Goal: Task Accomplishment & Management: Manage account settings

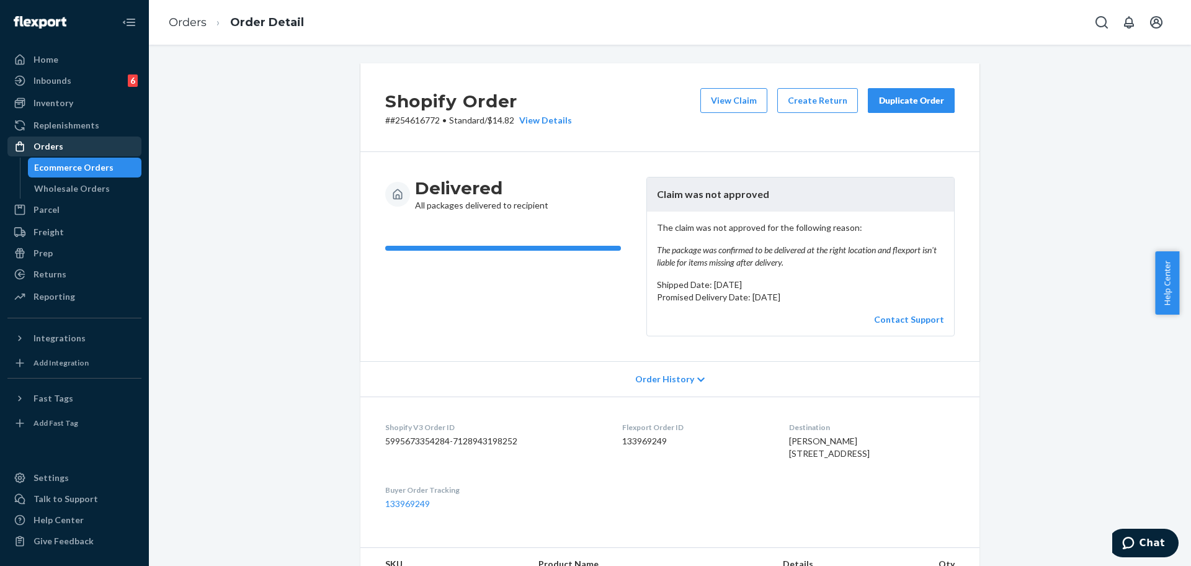
drag, startPoint x: 31, startPoint y: 145, endPoint x: 84, endPoint y: 140, distance: 53.6
click at [32, 145] on div at bounding box center [24, 146] width 20 height 12
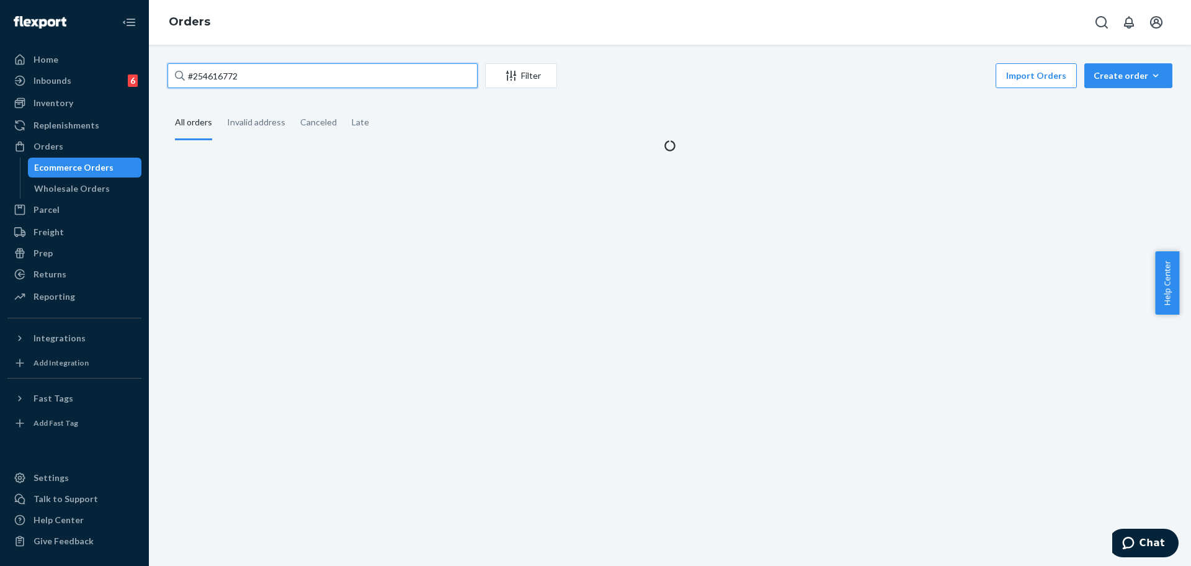
click at [321, 71] on input "#254616772" at bounding box center [322, 75] width 310 height 25
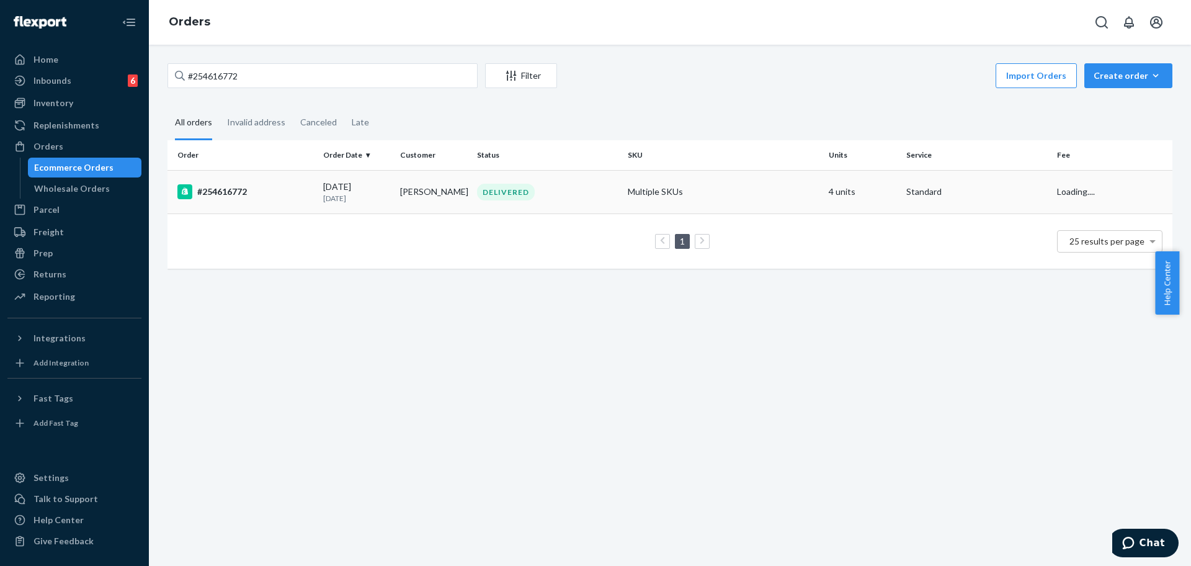
click at [692, 195] on td "Multiple SKUs" at bounding box center [723, 191] width 201 height 43
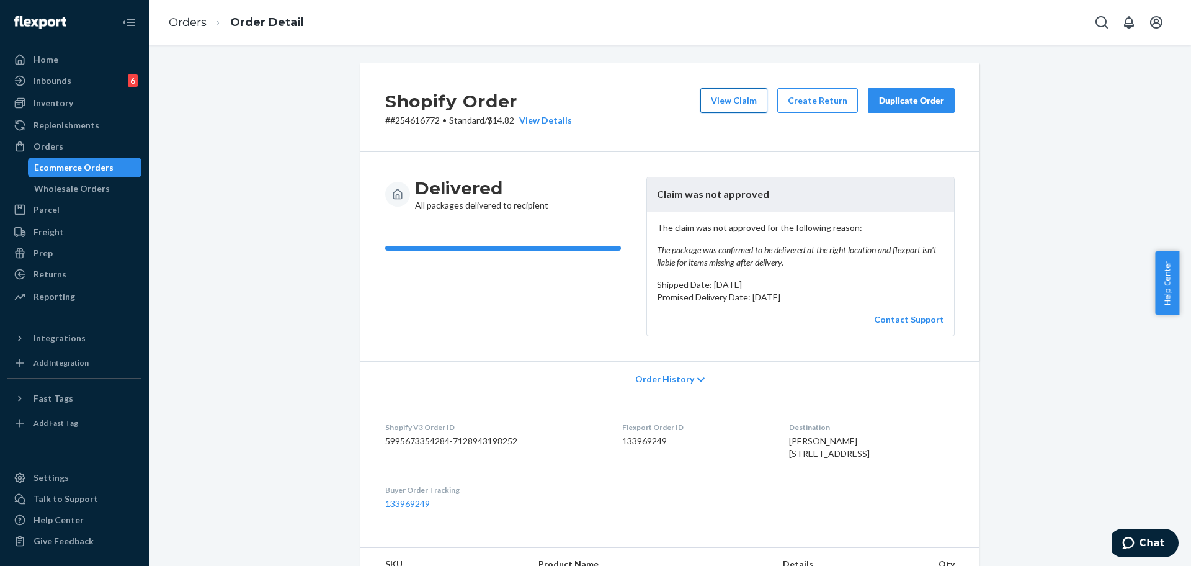
click at [723, 92] on button "View Claim" at bounding box center [733, 100] width 67 height 25
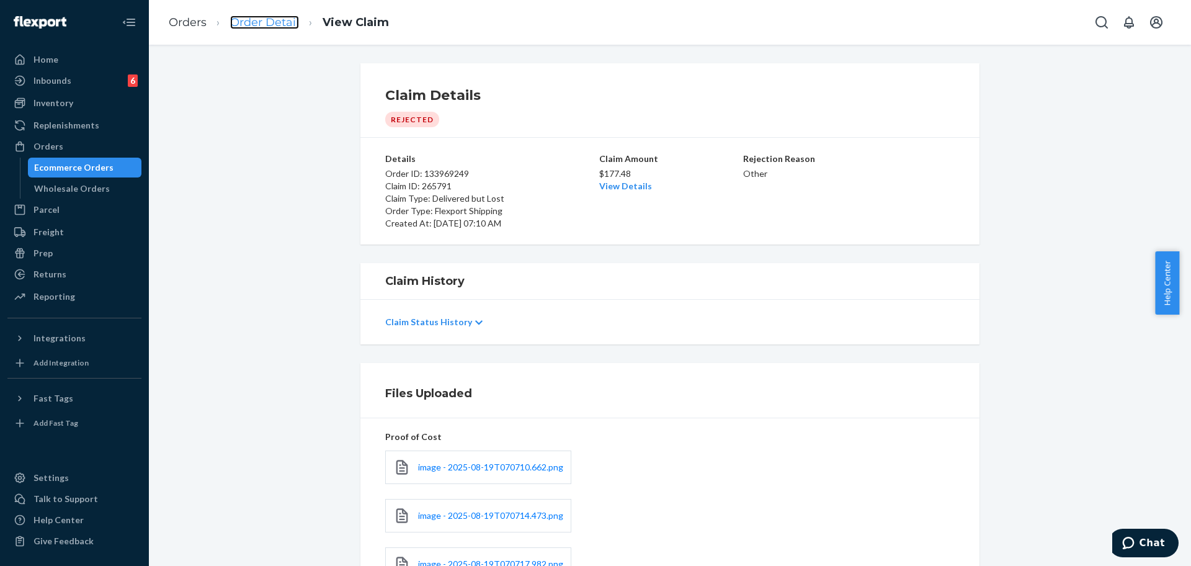
click at [257, 27] on link "Order Detail" at bounding box center [264, 23] width 69 height 14
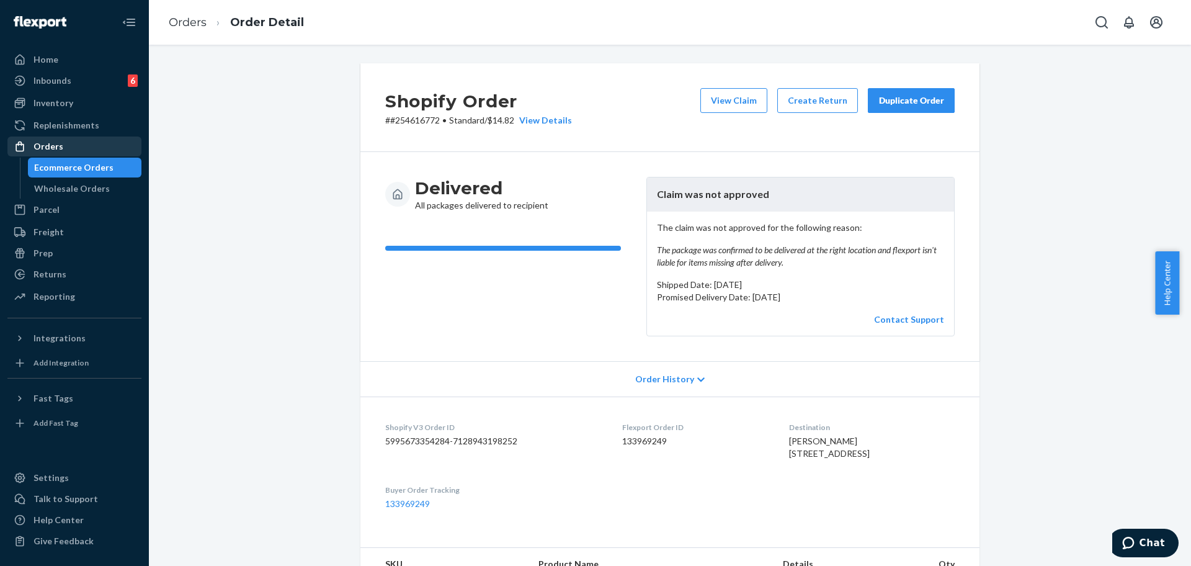
click at [55, 146] on div "Orders" at bounding box center [48, 146] width 30 height 12
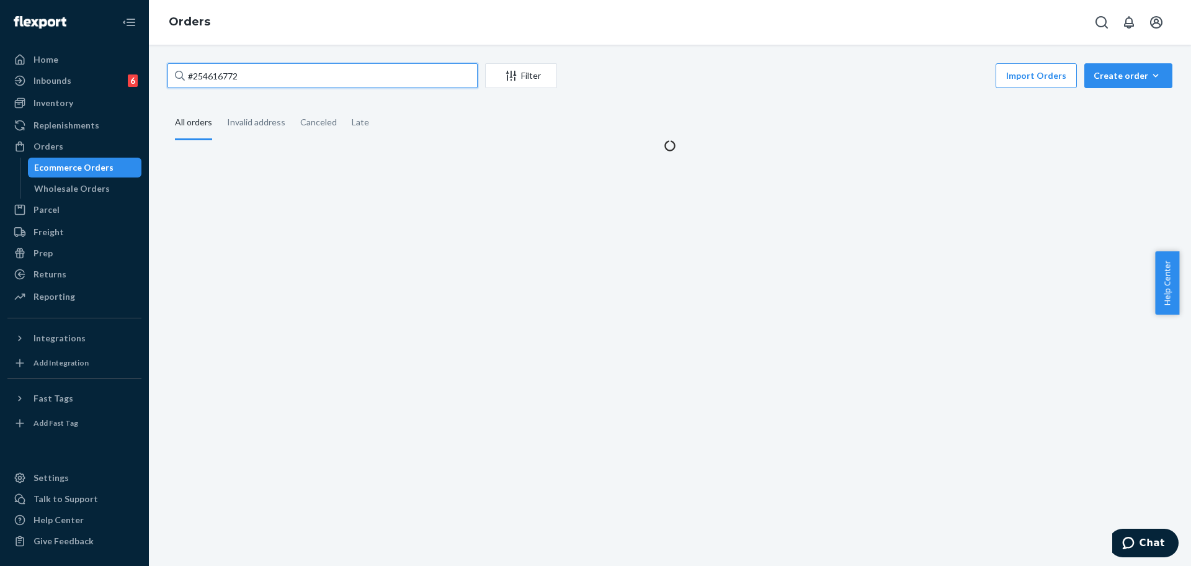
click at [251, 76] on input "#254616772" at bounding box center [322, 75] width 310 height 25
paste input "#254528888"
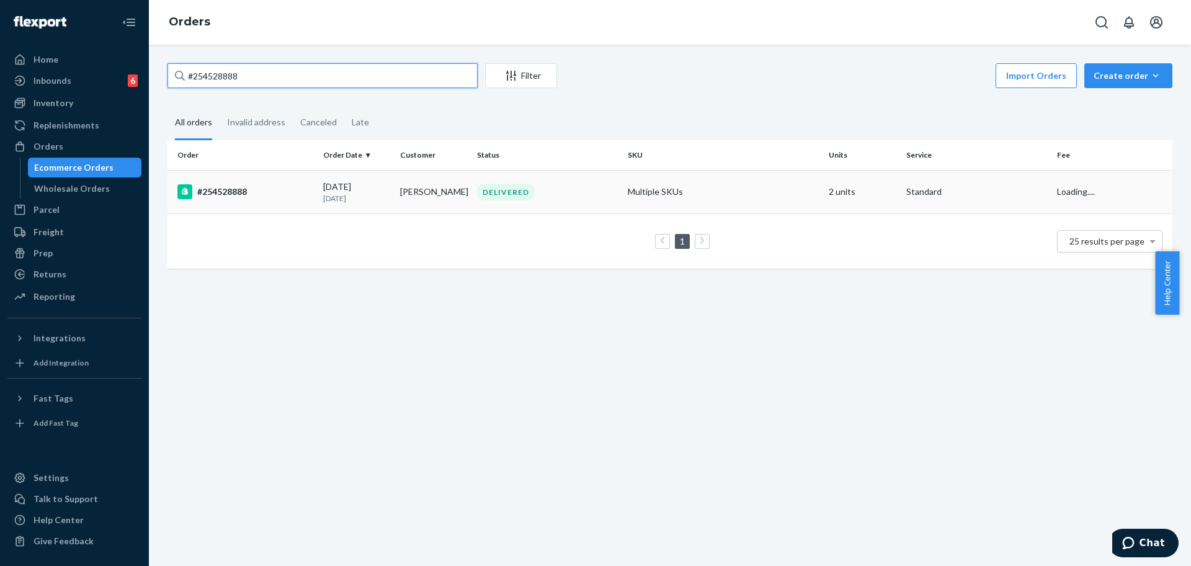
type input "#254528888"
click at [745, 193] on td "Multiple SKUs" at bounding box center [723, 191] width 201 height 43
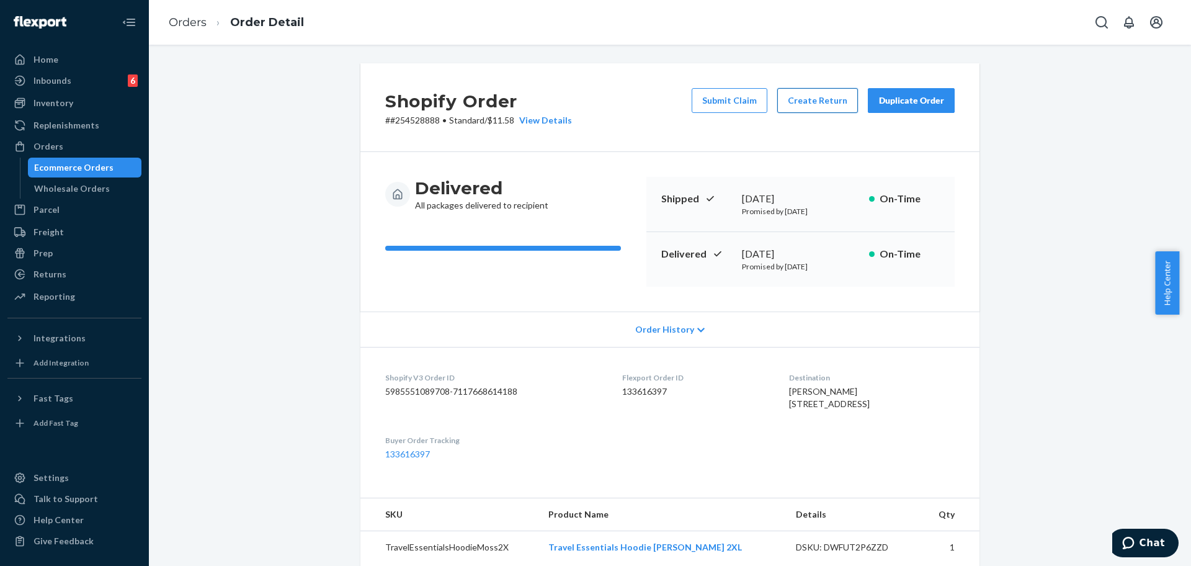
click at [792, 95] on button "Create Return" at bounding box center [817, 100] width 81 height 25
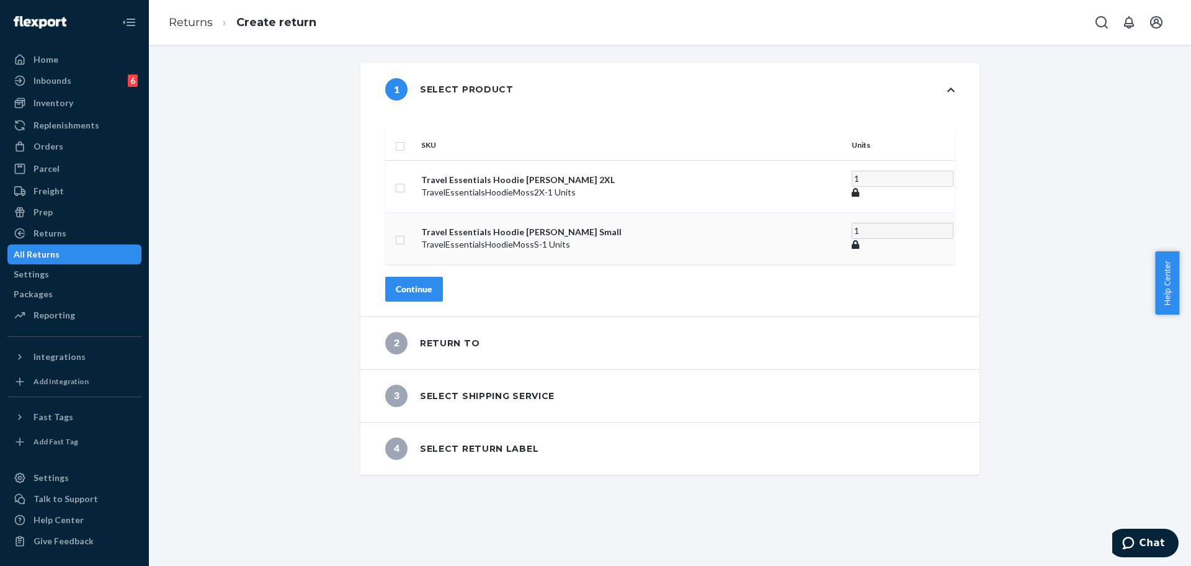
click at [405, 232] on input "checkbox" at bounding box center [400, 238] width 10 height 13
checkbox input "true"
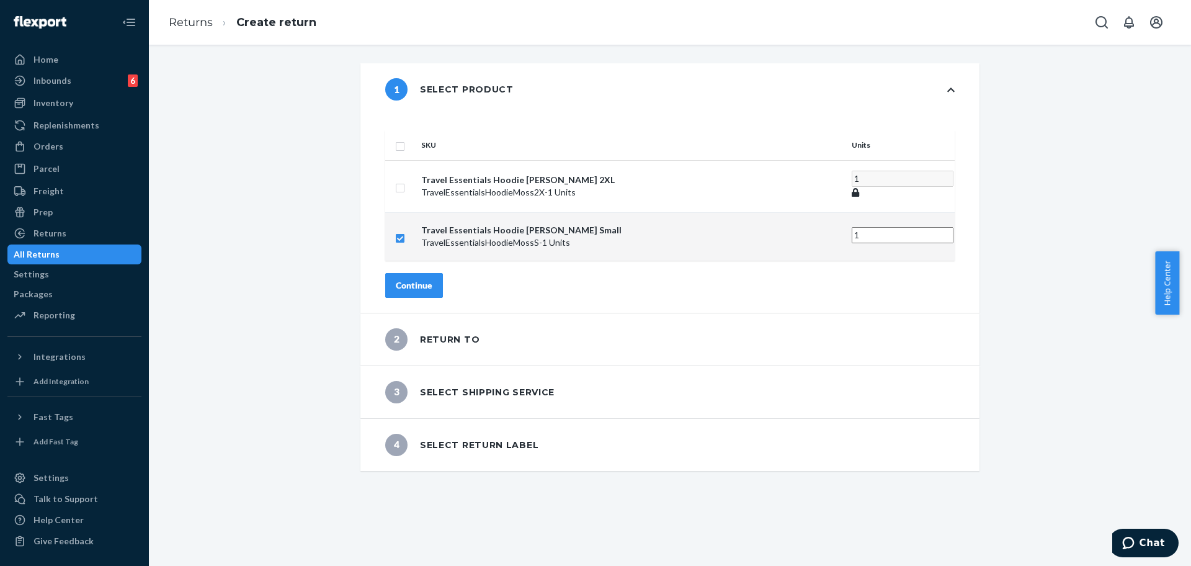
click at [432, 279] on div "Continue" at bounding box center [414, 285] width 37 height 12
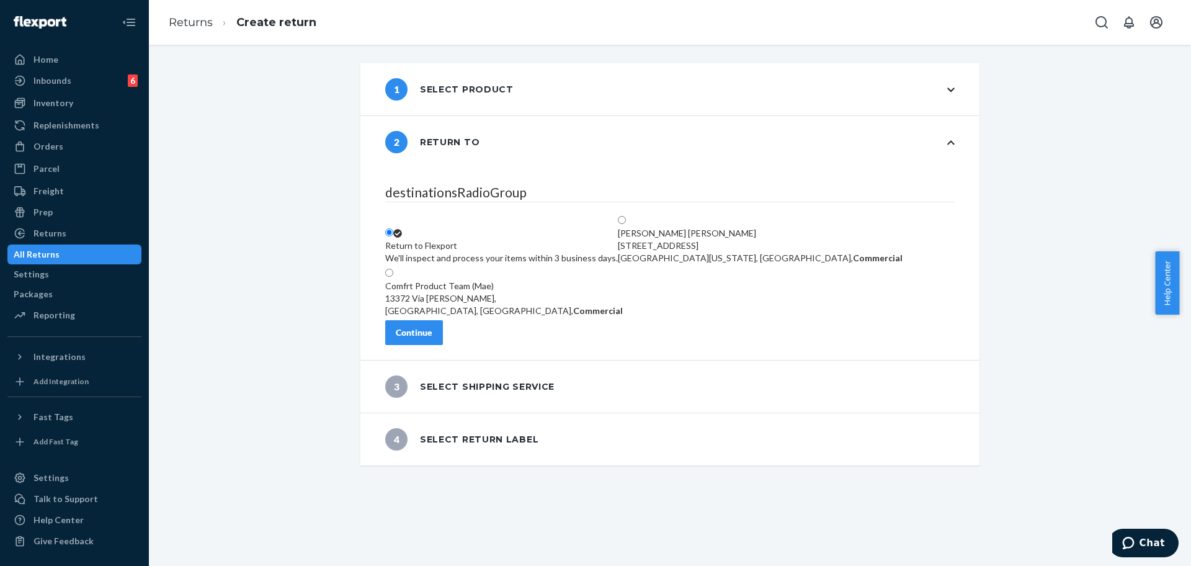
click at [443, 332] on button "Continue" at bounding box center [414, 332] width 58 height 25
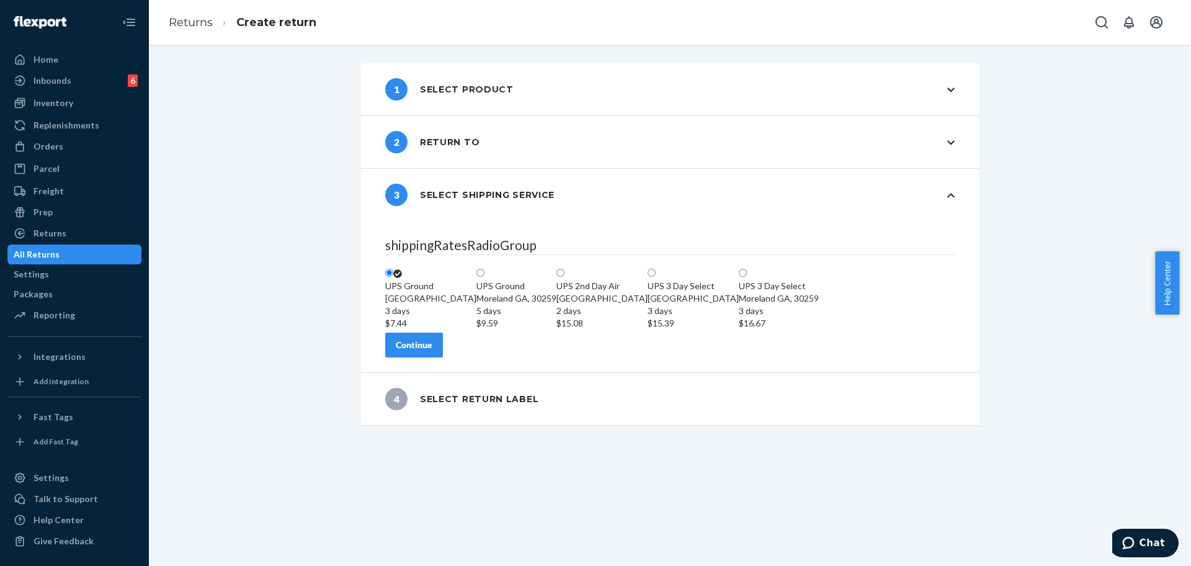
click at [432, 351] on div "Continue" at bounding box center [414, 345] width 37 height 12
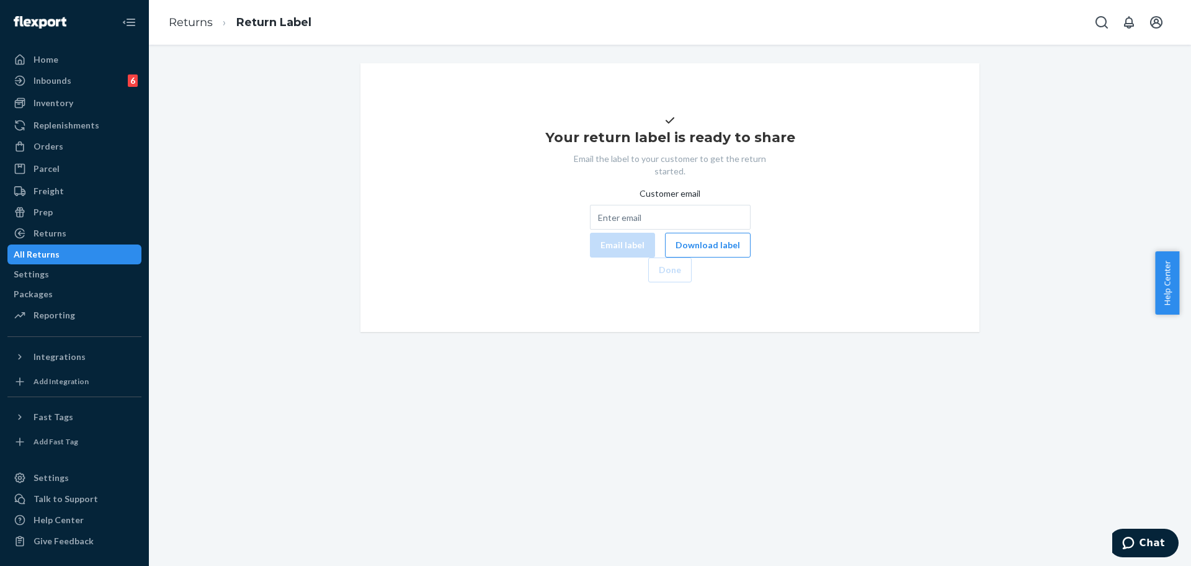
click at [621, 282] on div "Your return label is ready to share Email the label to your customer to get the…" at bounding box center [669, 197] width 599 height 169
click at [665, 257] on button "Download label" at bounding box center [708, 245] width 86 height 25
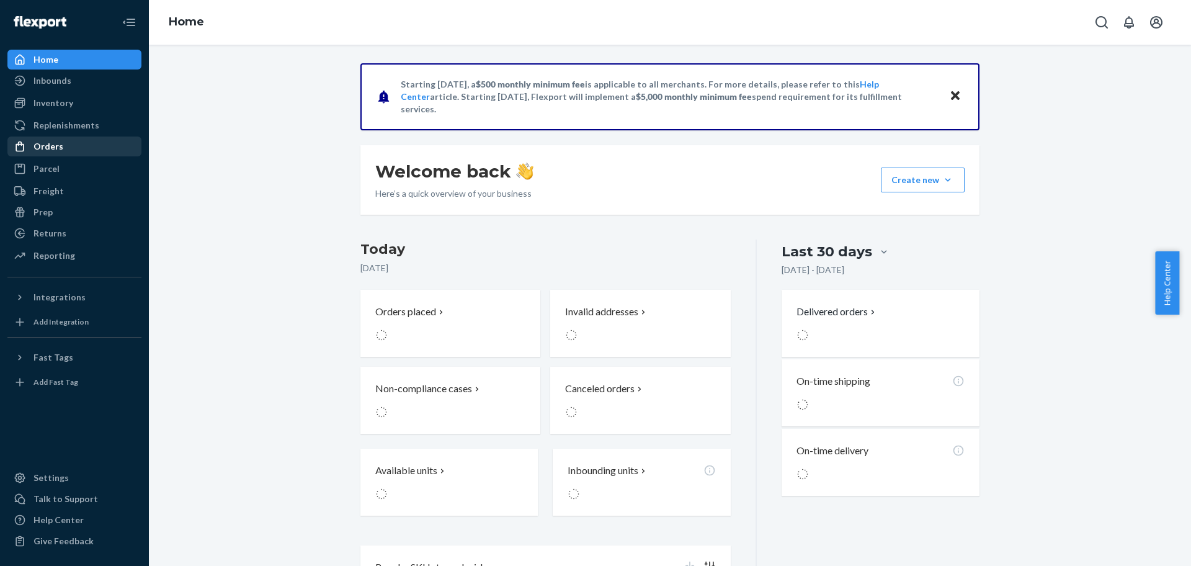
click at [37, 145] on div "Orders" at bounding box center [48, 146] width 30 height 12
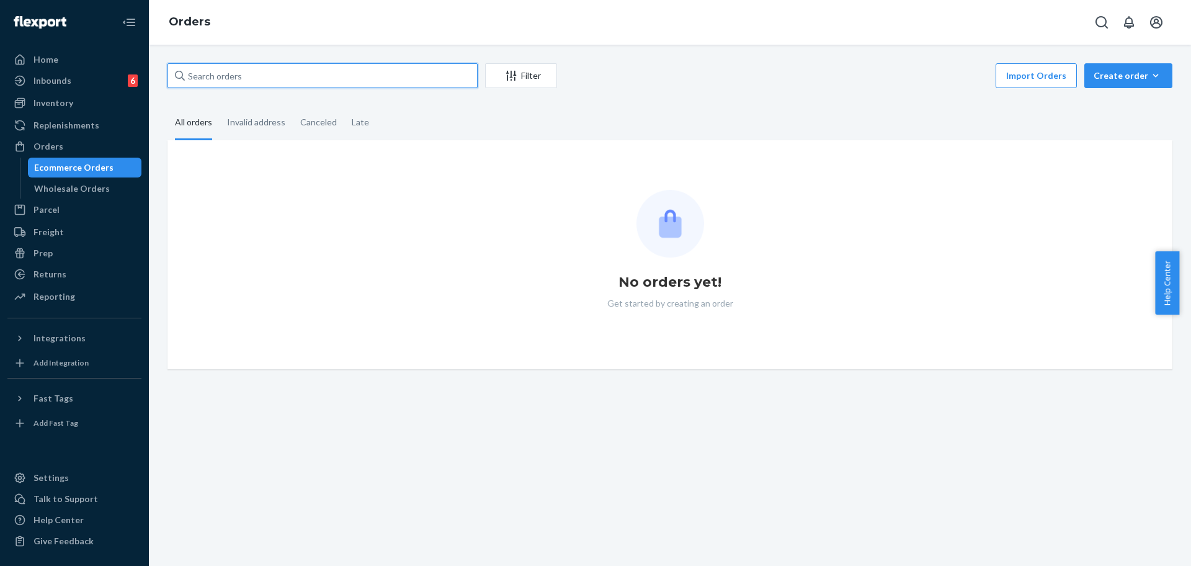
click at [269, 74] on input "text" at bounding box center [322, 75] width 310 height 25
paste input "#254414120"
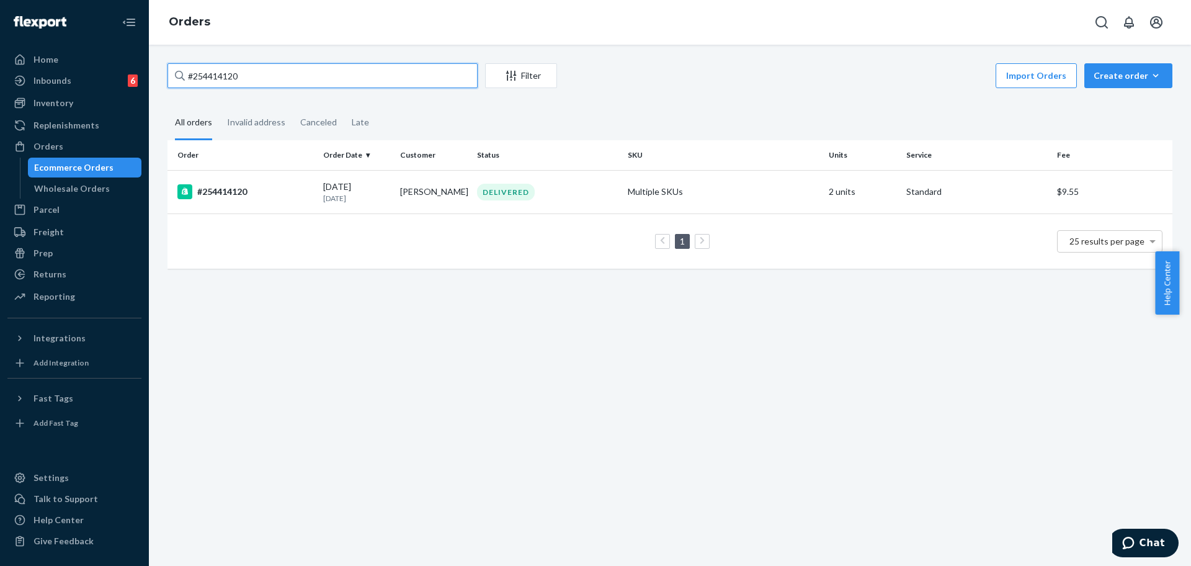
type input "#254414120"
click at [757, 189] on td "Multiple SKUs" at bounding box center [723, 191] width 201 height 43
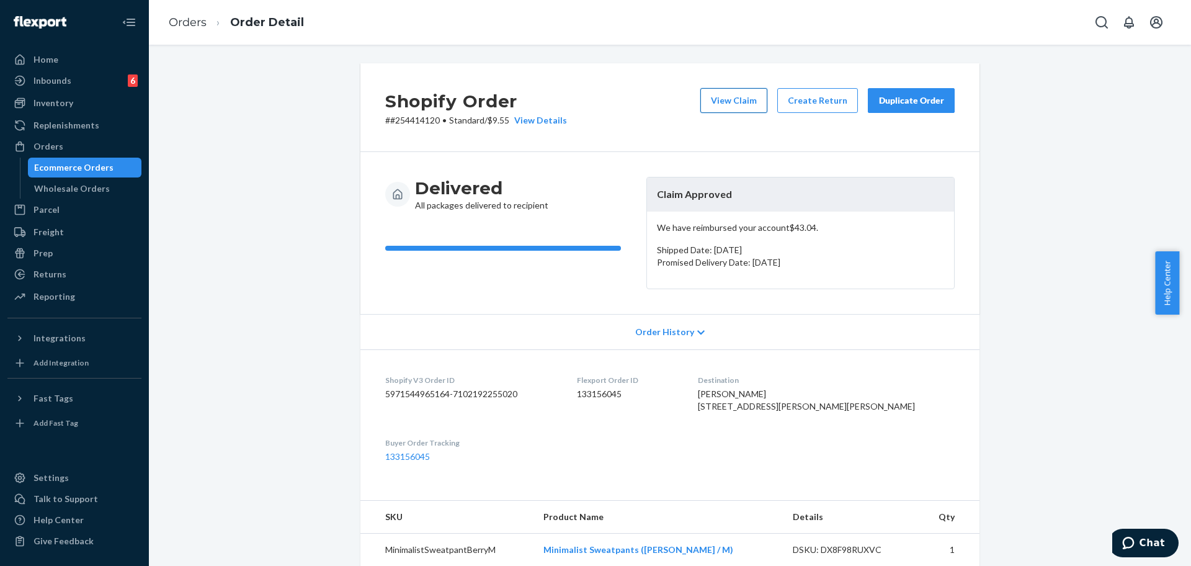
click at [717, 94] on button "View Claim" at bounding box center [733, 100] width 67 height 25
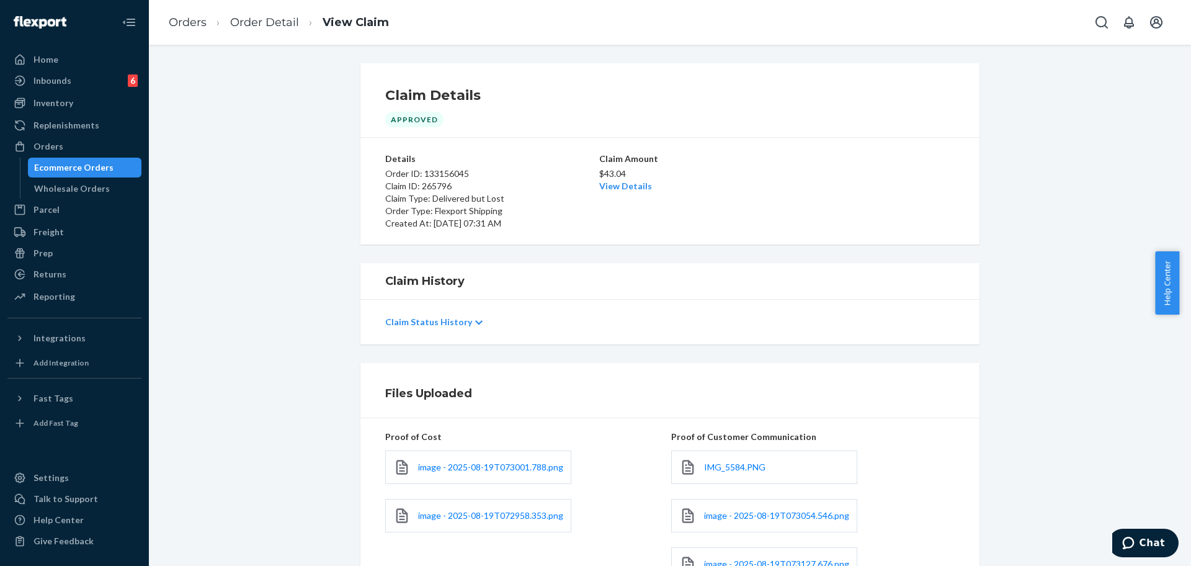
drag, startPoint x: 1190, startPoint y: 300, endPoint x: 1190, endPoint y: 363, distance: 63.9
click at [1178, 363] on body "Home Inbounds 6 Shipping Plans Problems 6 Inventory Products Replenishments Ord…" at bounding box center [595, 283] width 1191 height 566
click at [1117, 409] on div "Files Uploaded Proof of Cost image - 2025-08-19T073001.788.png image - 2025-08-…" at bounding box center [669, 481] width 1023 height 237
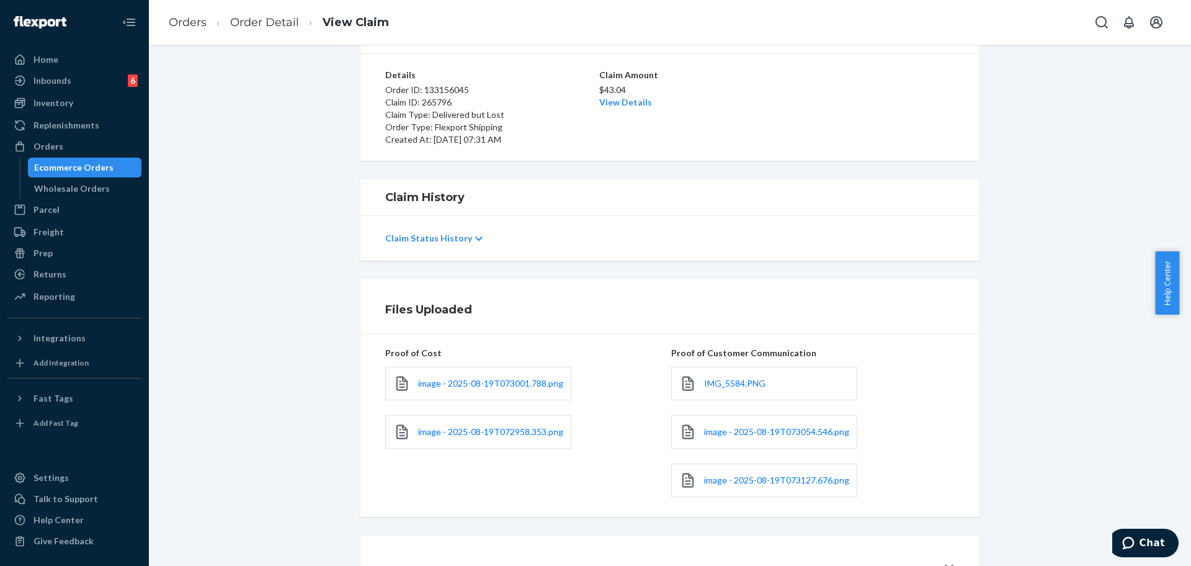
scroll to position [89, 0]
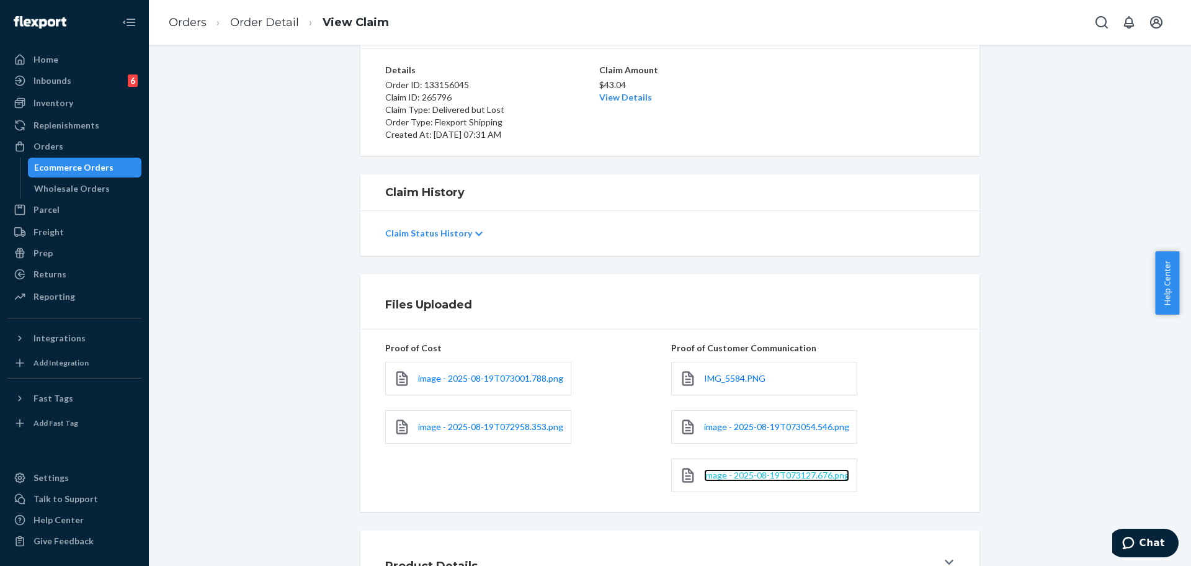
click at [758, 471] on span "image - 2025-08-19T073127.676.png" at bounding box center [776, 474] width 145 height 11
click at [794, 425] on span "image - 2025-08-19T073054.546.png" at bounding box center [776, 426] width 145 height 11
click at [56, 158] on link "Ecommerce Orders" at bounding box center [85, 168] width 114 height 20
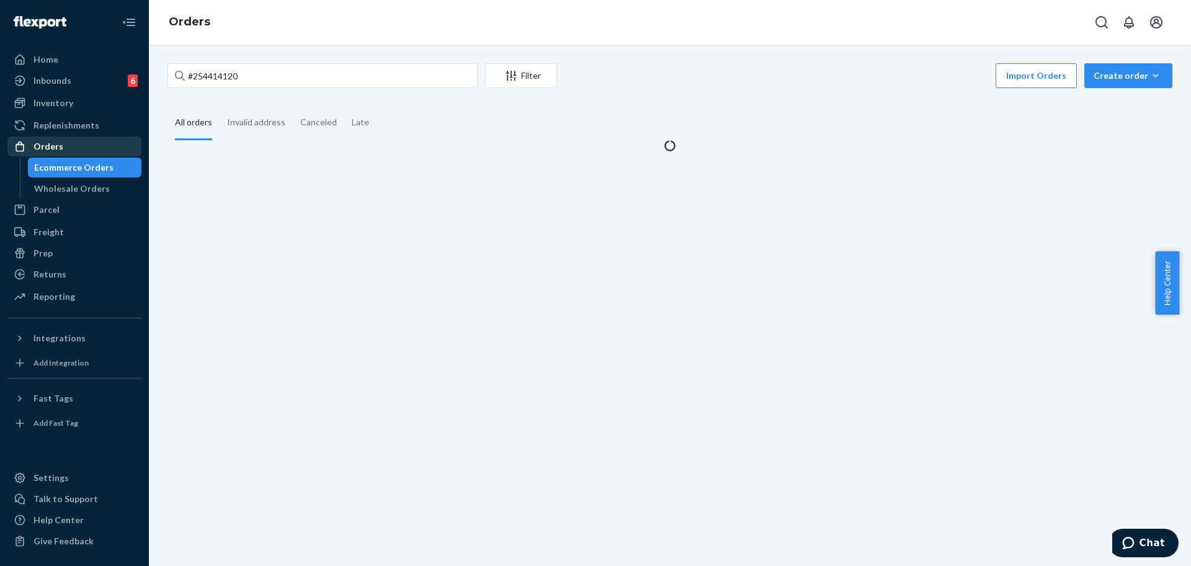
click at [61, 150] on div "Orders" at bounding box center [74, 146] width 131 height 17
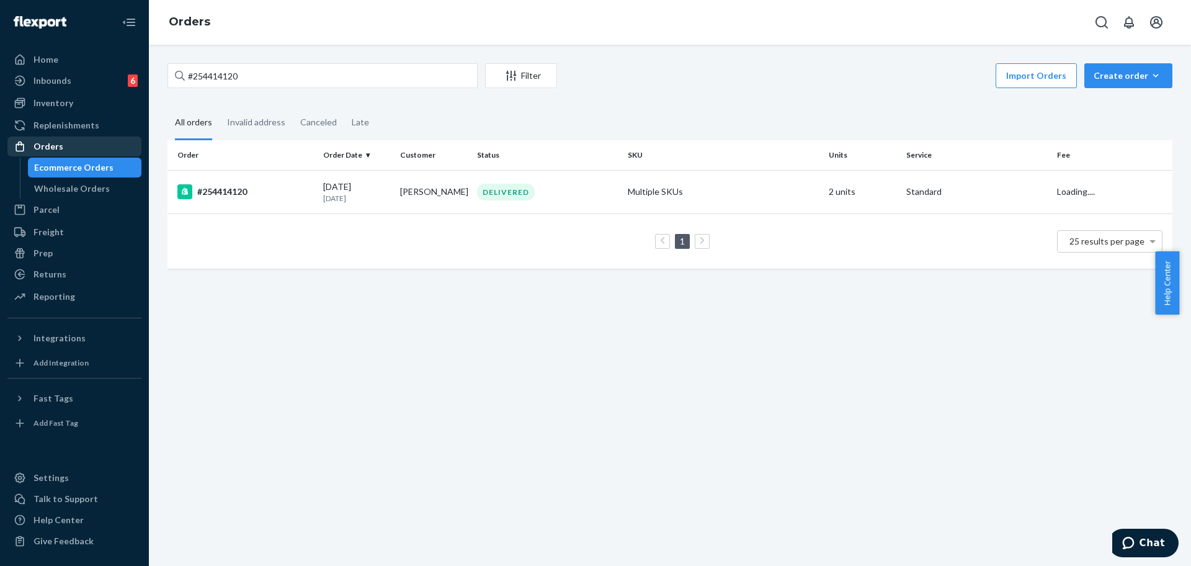
click at [105, 142] on div "Orders" at bounding box center [74, 146] width 131 height 17
click at [311, 74] on input "#254414120" at bounding box center [322, 75] width 310 height 25
paste input "[PERSON_NAME]"
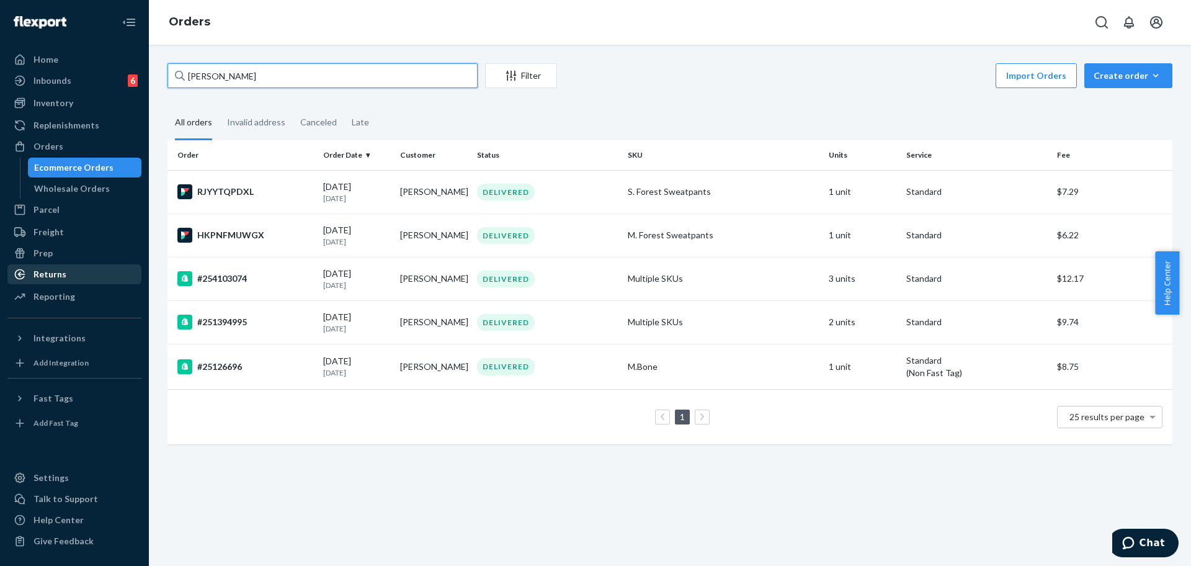
type input "[PERSON_NAME]"
click at [39, 272] on div "Returns" at bounding box center [49, 274] width 33 height 12
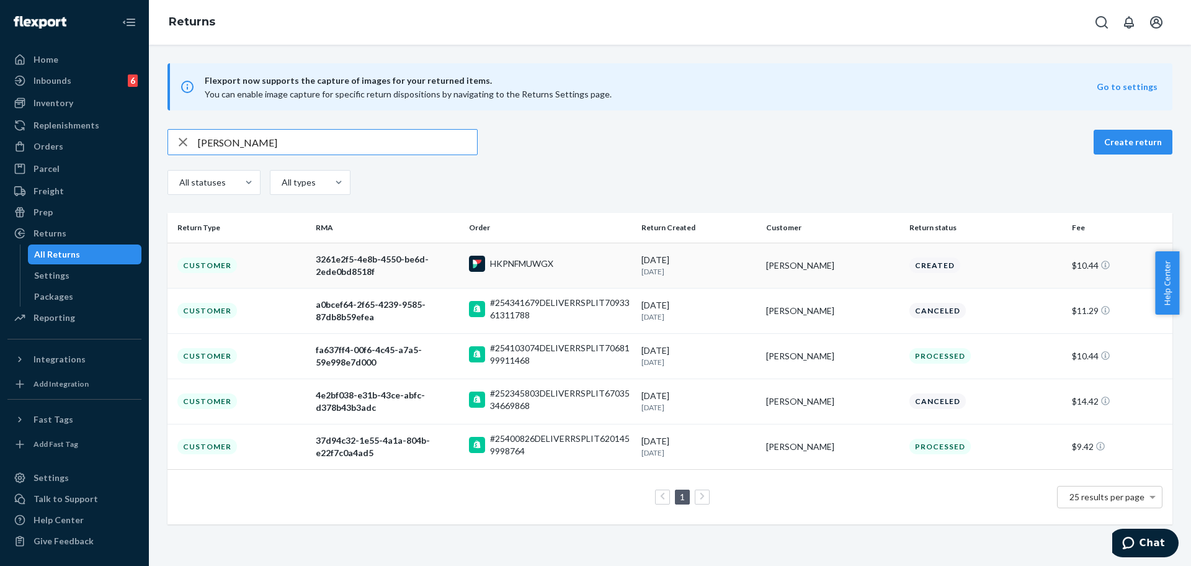
type input "[PERSON_NAME]"
click at [846, 262] on div "[PERSON_NAME]" at bounding box center [832, 265] width 133 height 12
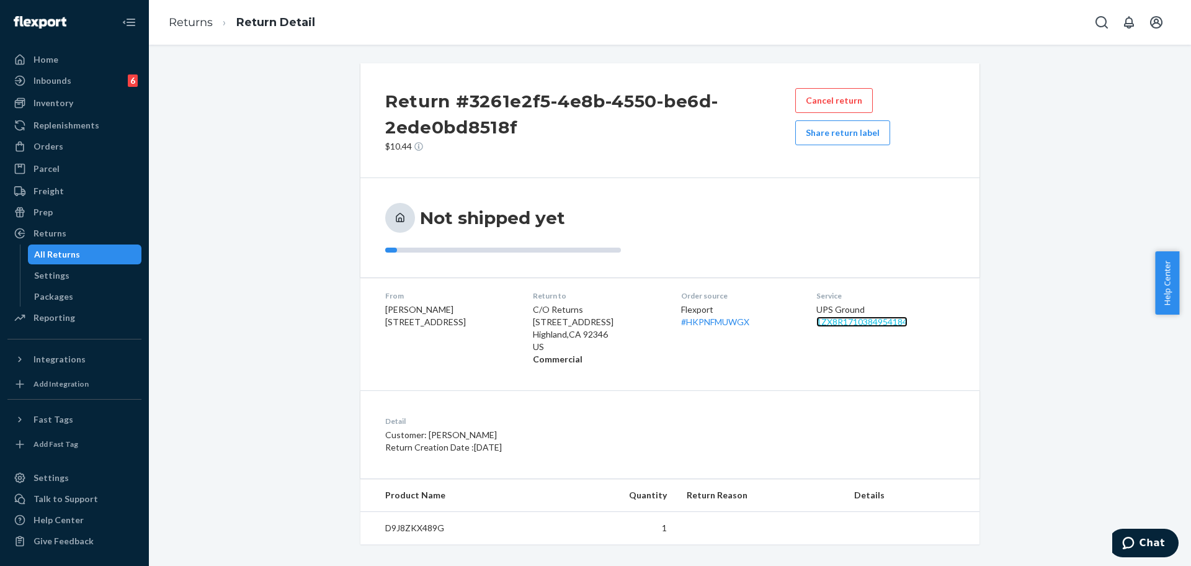
click at [848, 319] on link "1ZX8R1710384954184" at bounding box center [861, 321] width 91 height 11
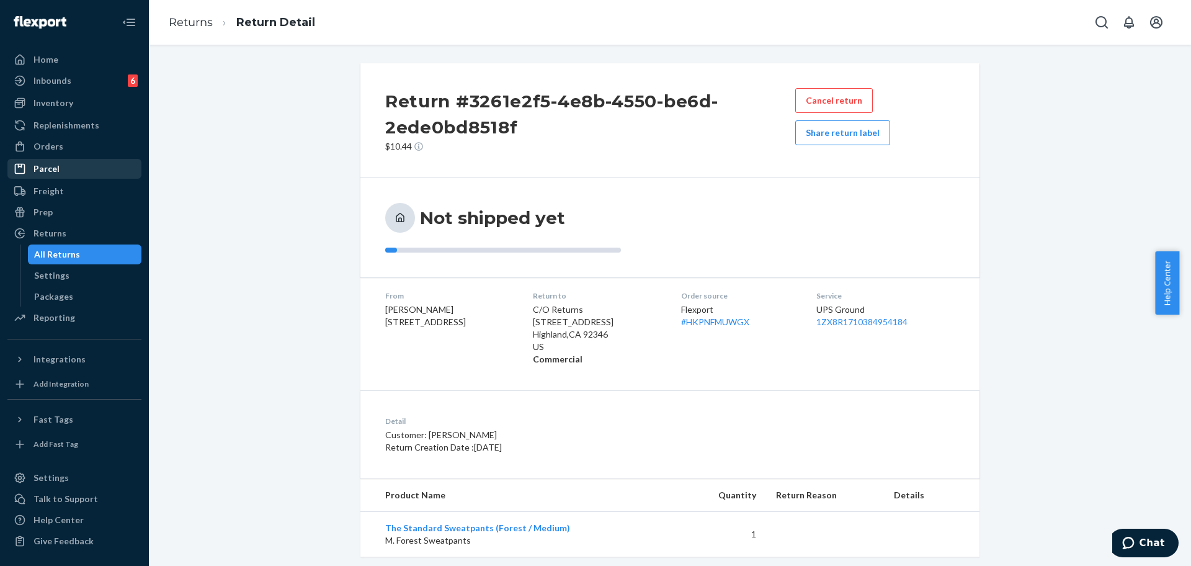
click at [39, 164] on div "Parcel" at bounding box center [46, 168] width 26 height 12
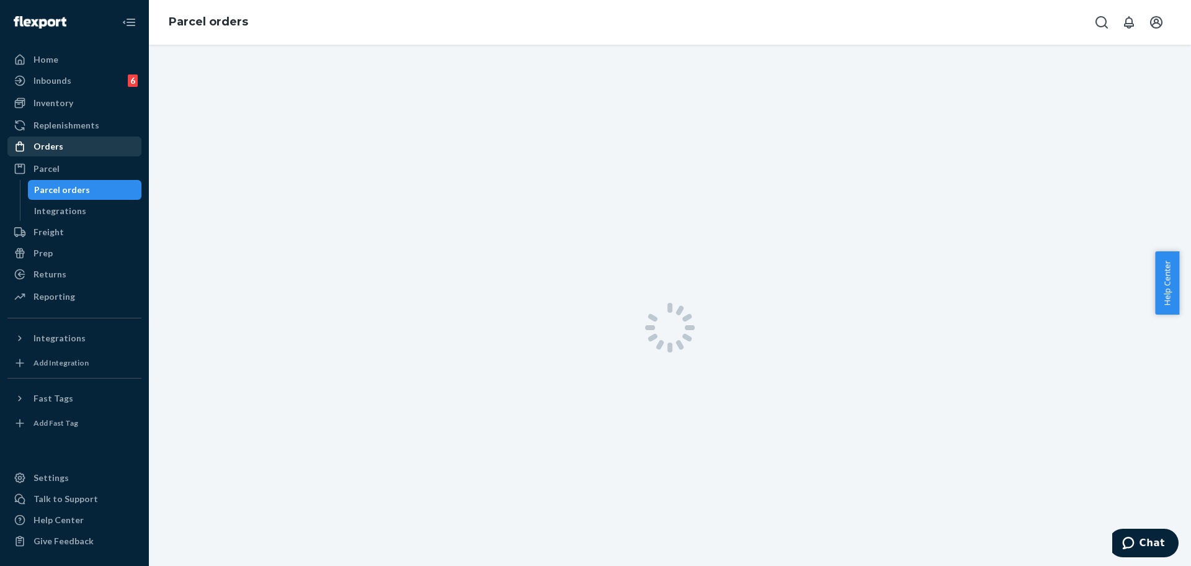
click at [53, 153] on div "Orders" at bounding box center [74, 146] width 131 height 17
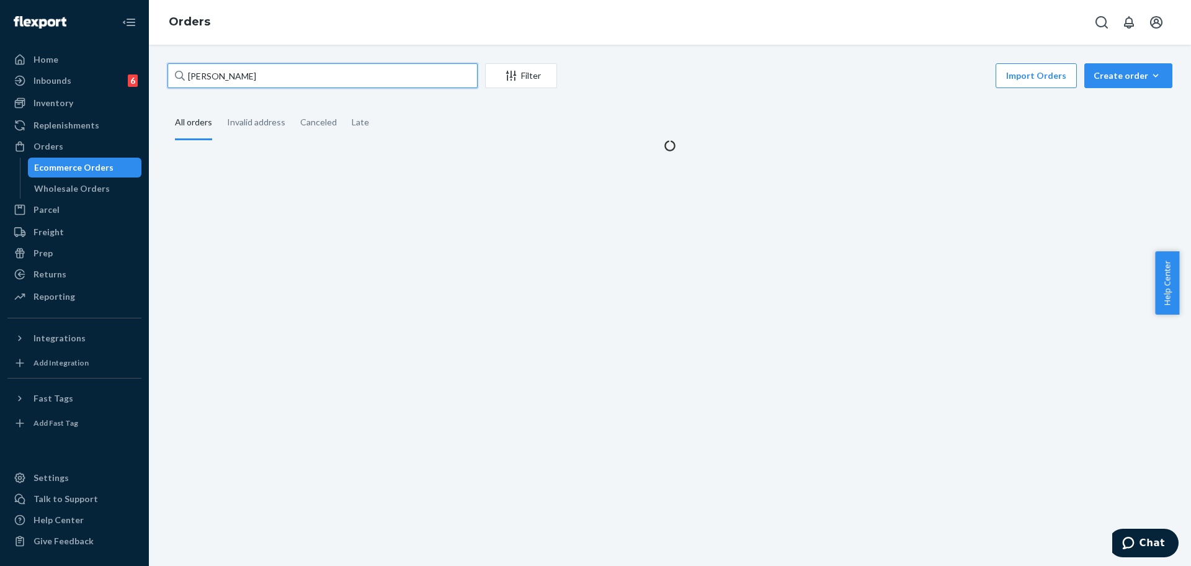
click at [311, 81] on input "[PERSON_NAME]" at bounding box center [322, 75] width 310 height 25
click at [313, 79] on input "[PERSON_NAME]" at bounding box center [322, 75] width 310 height 25
paste input "#252962672"
click at [316, 76] on input "[PERSON_NAME] #252962672" at bounding box center [322, 75] width 310 height 25
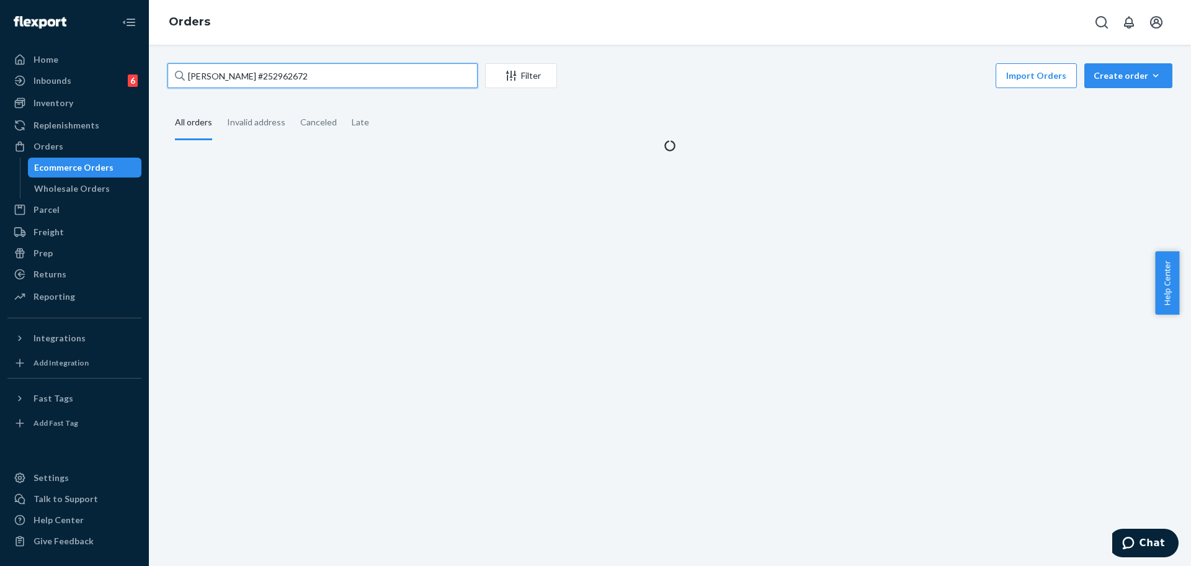
click at [316, 76] on input "[PERSON_NAME] #252962672" at bounding box center [322, 75] width 310 height 25
click at [316, 74] on input "[PERSON_NAME] #252962672" at bounding box center [322, 75] width 310 height 25
paste input "text"
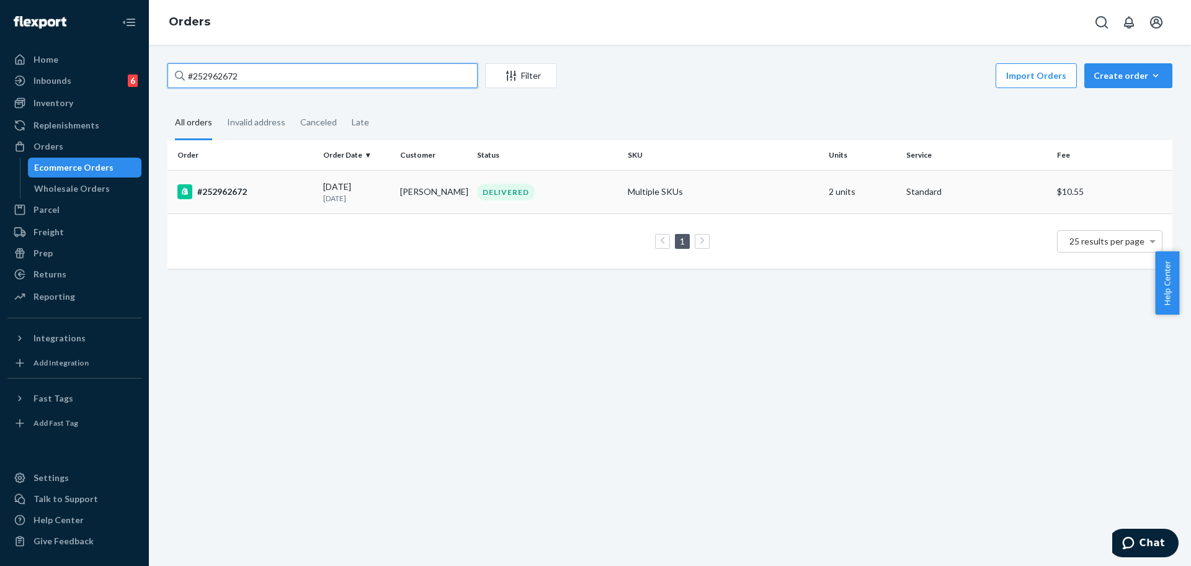
type input "#252962672"
click at [564, 181] on td "DELIVERED" at bounding box center [547, 191] width 151 height 43
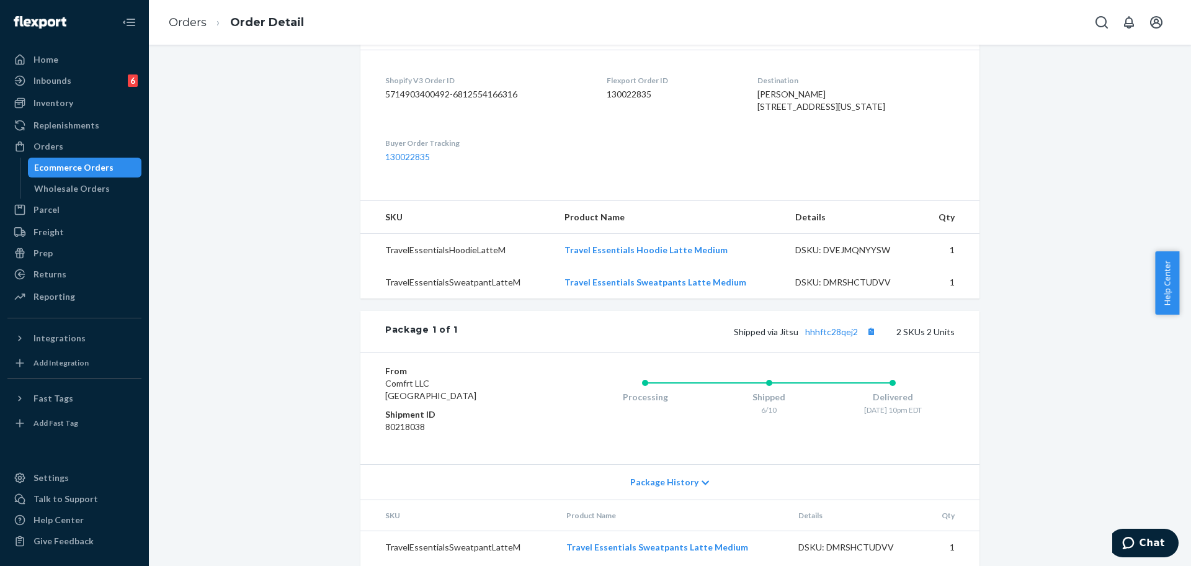
scroll to position [366, 0]
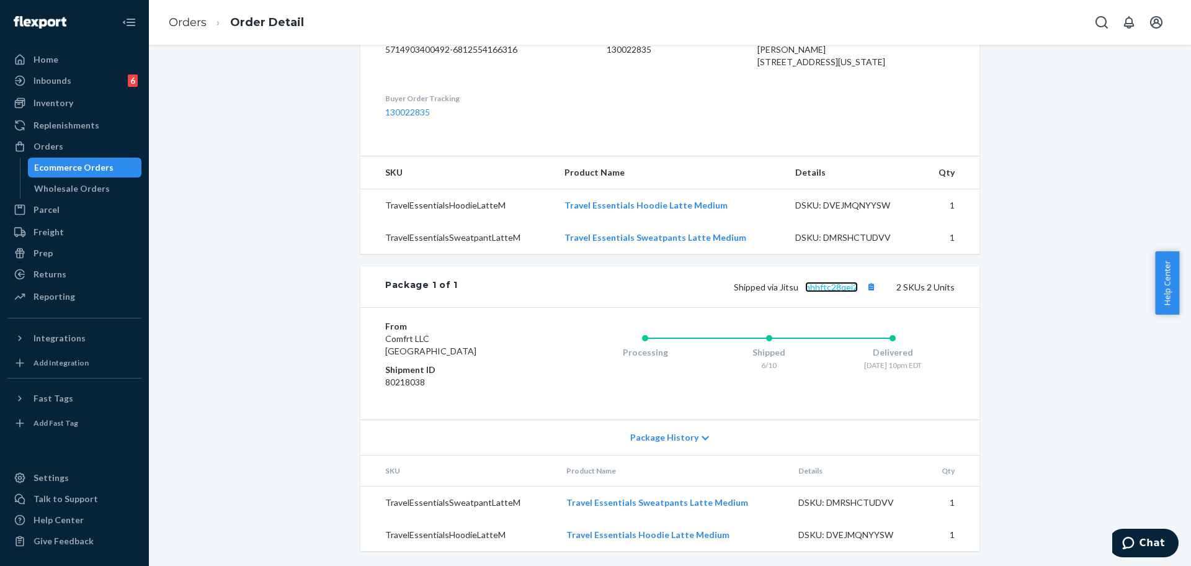
click at [831, 289] on link "hhhftc28qej2" at bounding box center [831, 287] width 53 height 11
click at [67, 141] on div "Orders" at bounding box center [74, 146] width 131 height 17
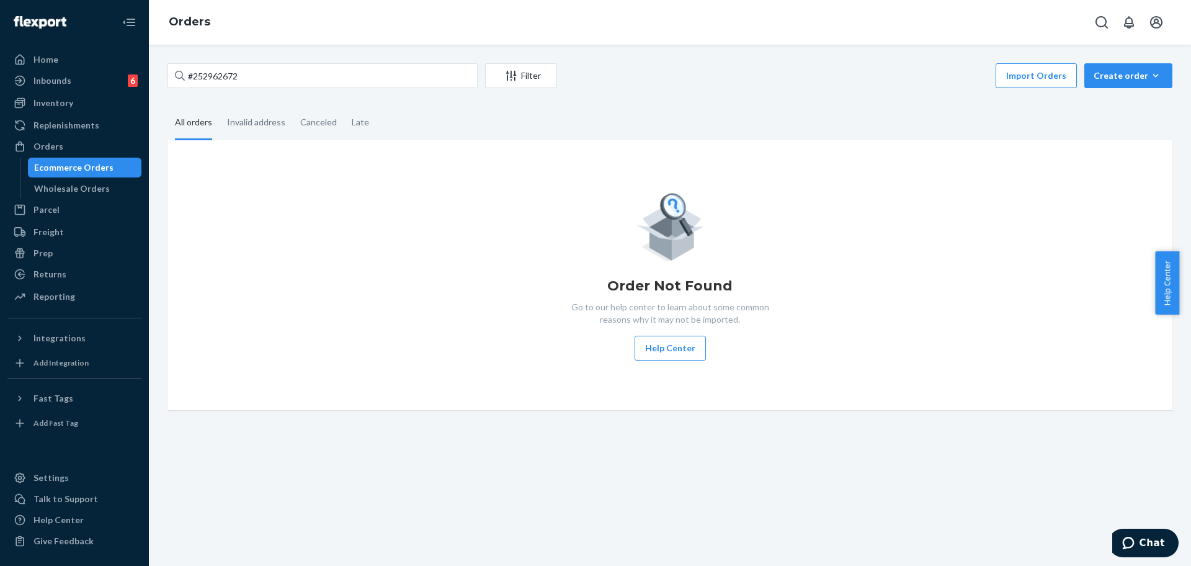
click at [283, 60] on div "#252962672 Filter Import Orders Create order Ecommerce order Removal order All …" at bounding box center [670, 305] width 1042 height 521
click at [295, 82] on input "#252962672" at bounding box center [322, 75] width 310 height 25
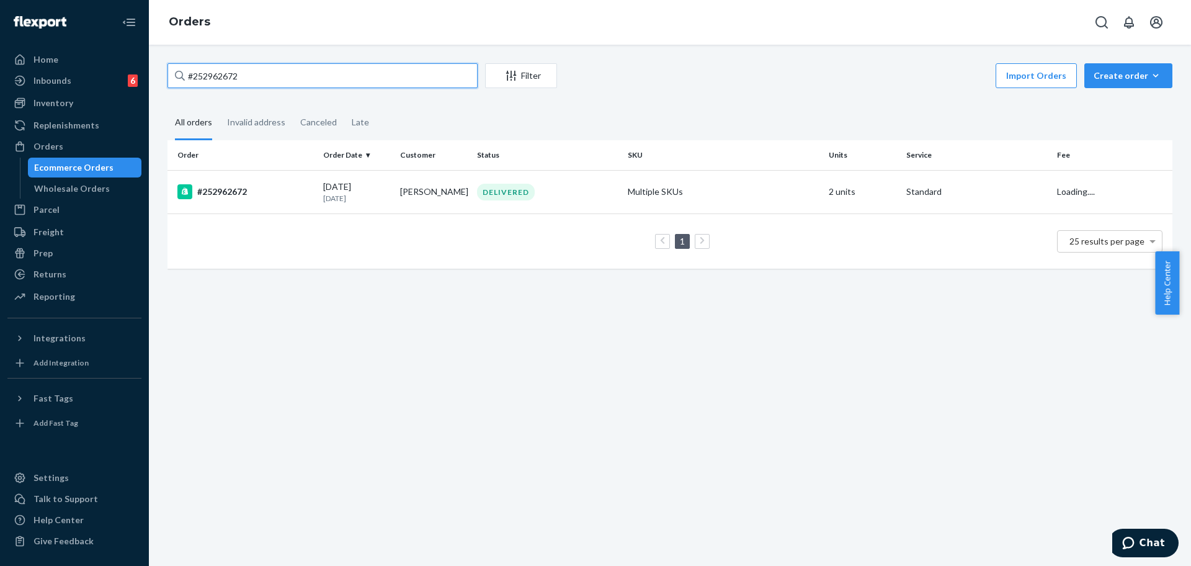
paste input "4524328"
type input "#254524328"
click at [735, 197] on td "Multiple SKUs" at bounding box center [723, 191] width 201 height 43
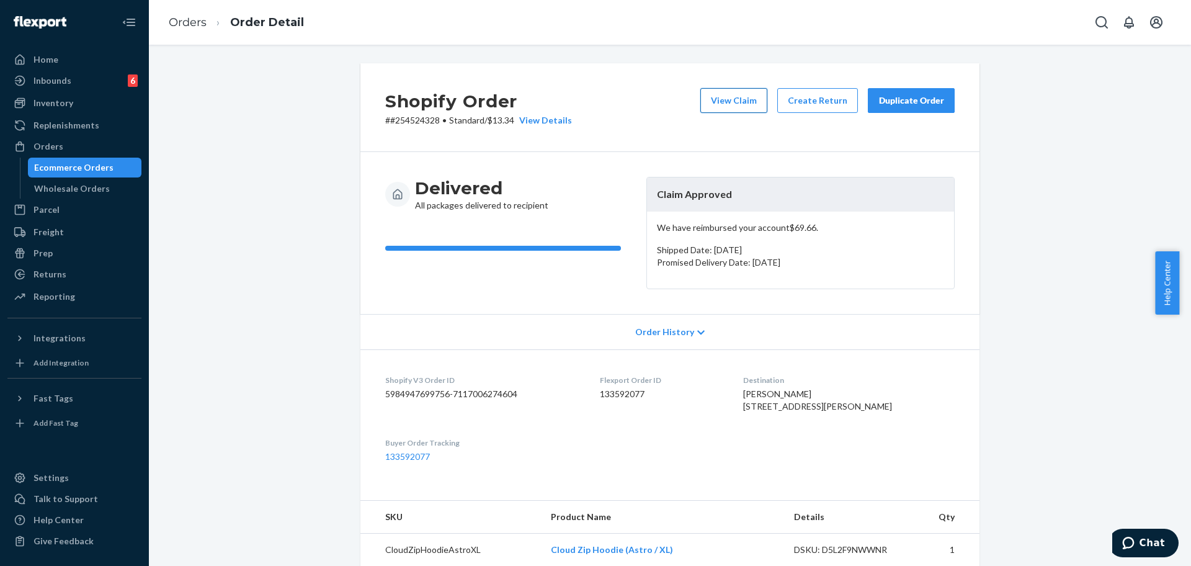
click at [727, 98] on button "View Claim" at bounding box center [733, 100] width 67 height 25
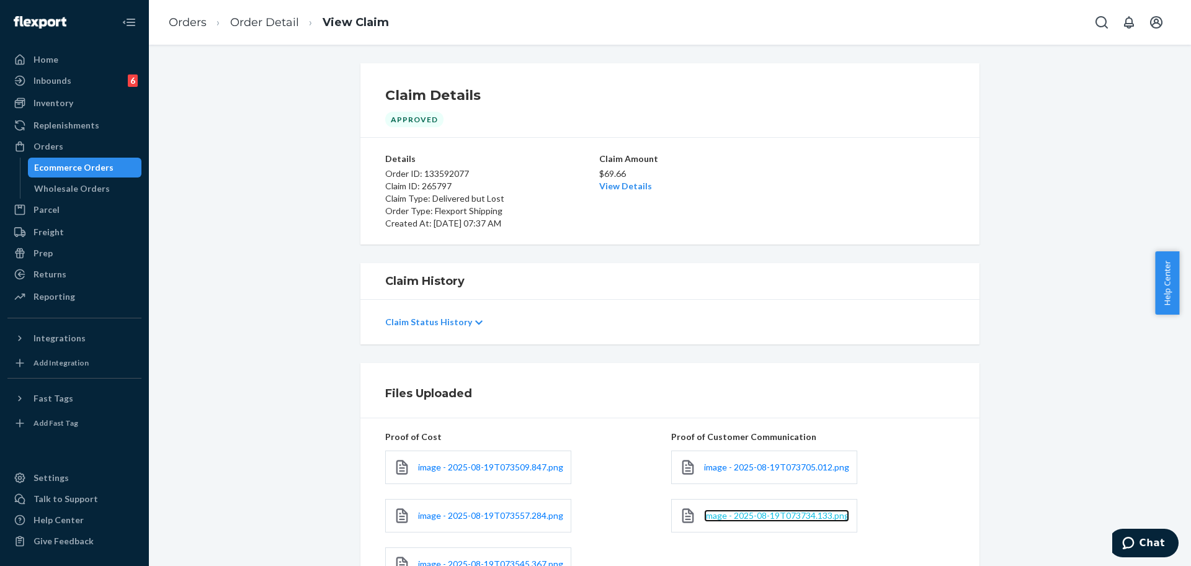
click at [815, 512] on span "image - 2025-08-19T073734.133.png" at bounding box center [776, 515] width 145 height 11
click at [805, 457] on div "image - 2025-08-19T073705.012.png" at bounding box center [764, 466] width 186 height 33
click at [810, 467] on span "image - 2025-08-19T073705.012.png" at bounding box center [776, 466] width 145 height 11
click at [80, 149] on div "Orders" at bounding box center [74, 146] width 131 height 17
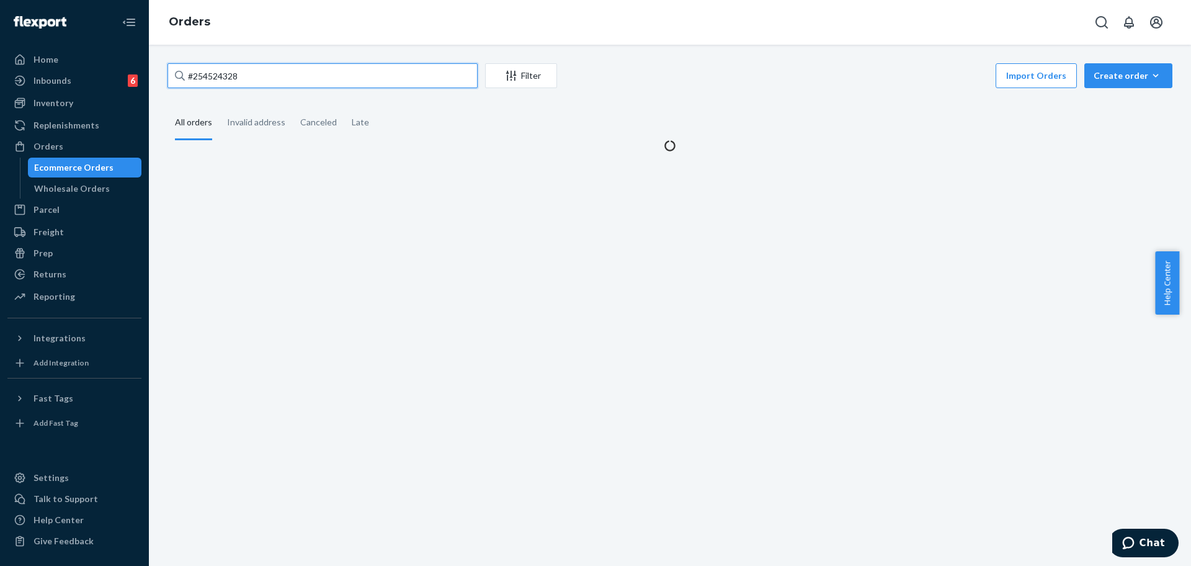
click at [289, 80] on input "#254524328" at bounding box center [322, 75] width 310 height 25
paste input "254557502"
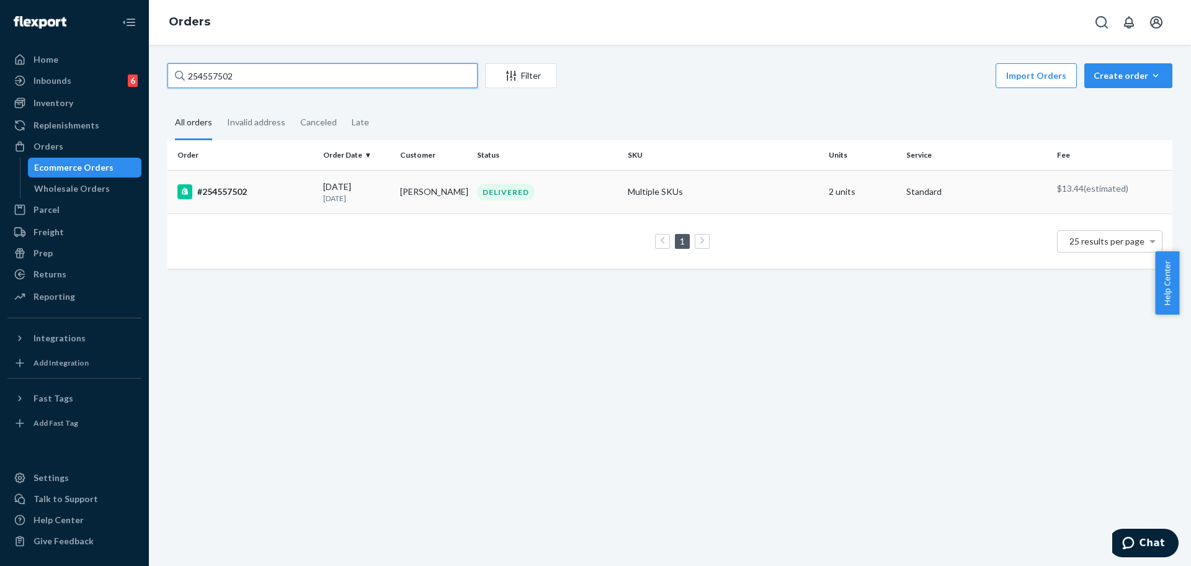
type input "254557502"
click at [740, 199] on td "Multiple SKUs" at bounding box center [723, 191] width 201 height 43
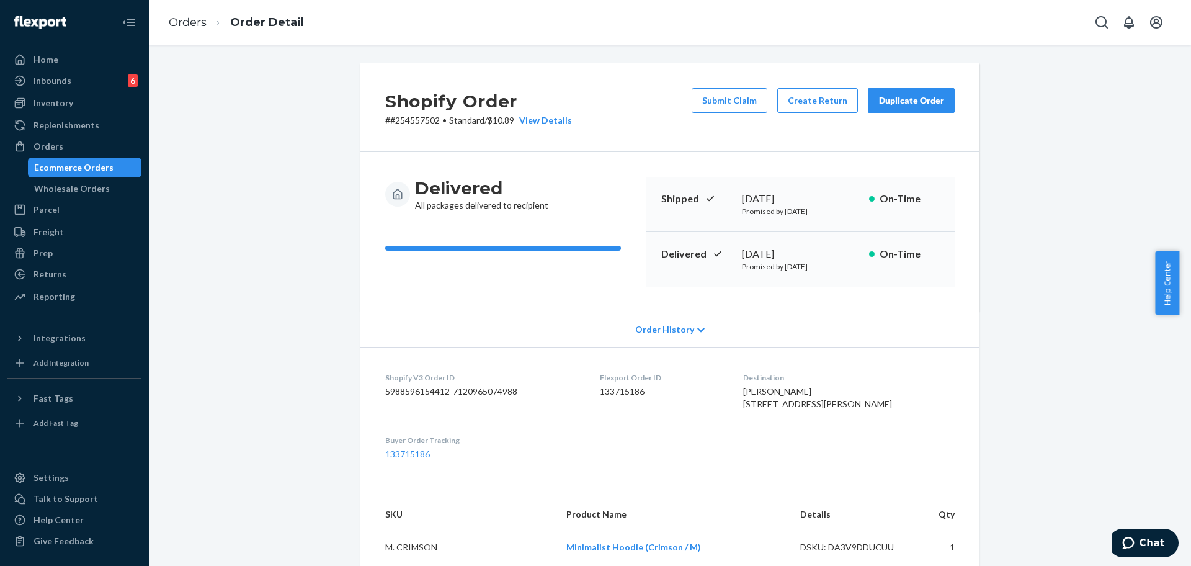
drag, startPoint x: 1182, startPoint y: 314, endPoint x: 1190, endPoint y: 389, distance: 76.1
click at [1178, 397] on body "Home Inbounds 6 Shipping Plans Problems 6 Inventory Products Replenishments Ord…" at bounding box center [595, 283] width 1191 height 566
click at [1104, 417] on div "Shopify Order # #254557502 • Standard / $10.89 View Details Submit Claim Create…" at bounding box center [669, 485] width 1023 height 844
click at [732, 97] on button "Submit Claim" at bounding box center [729, 100] width 76 height 25
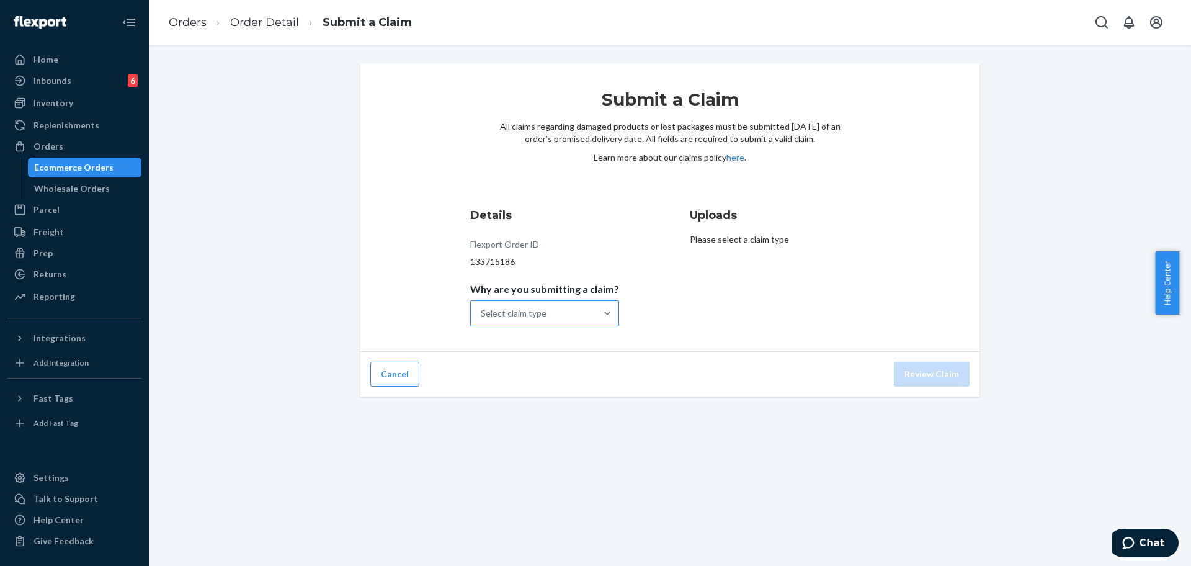
click at [597, 301] on div at bounding box center [607, 313] width 22 height 25
click at [482, 307] on input "Why are you submitting a claim? Select claim type" at bounding box center [481, 313] width 1 height 12
click at [195, 27] on link "Orders" at bounding box center [188, 23] width 38 height 14
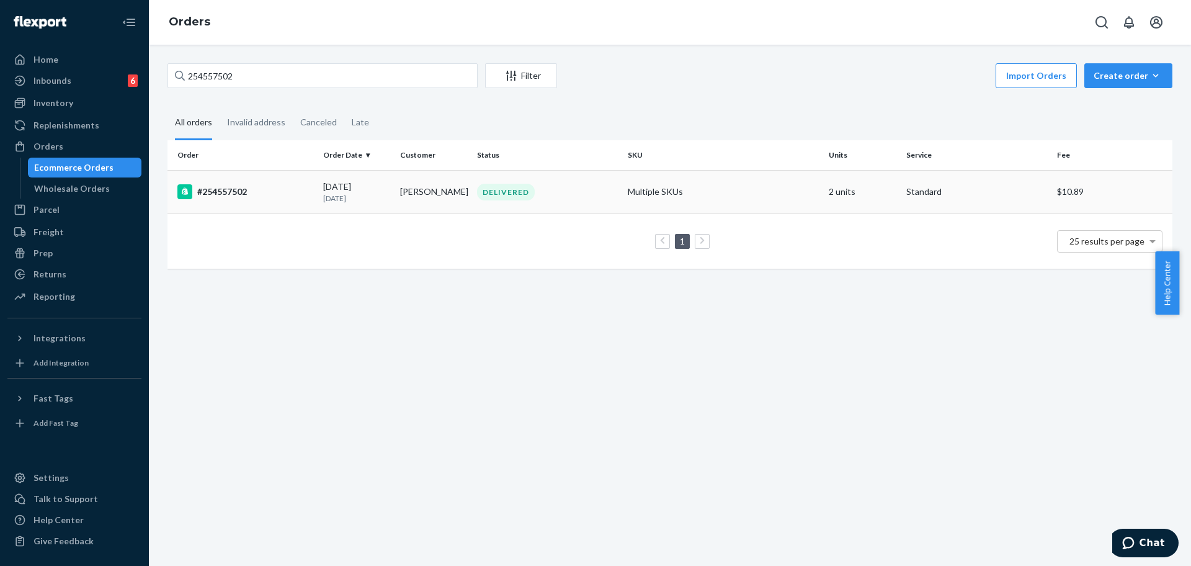
click at [785, 198] on td "Multiple SKUs" at bounding box center [723, 191] width 201 height 43
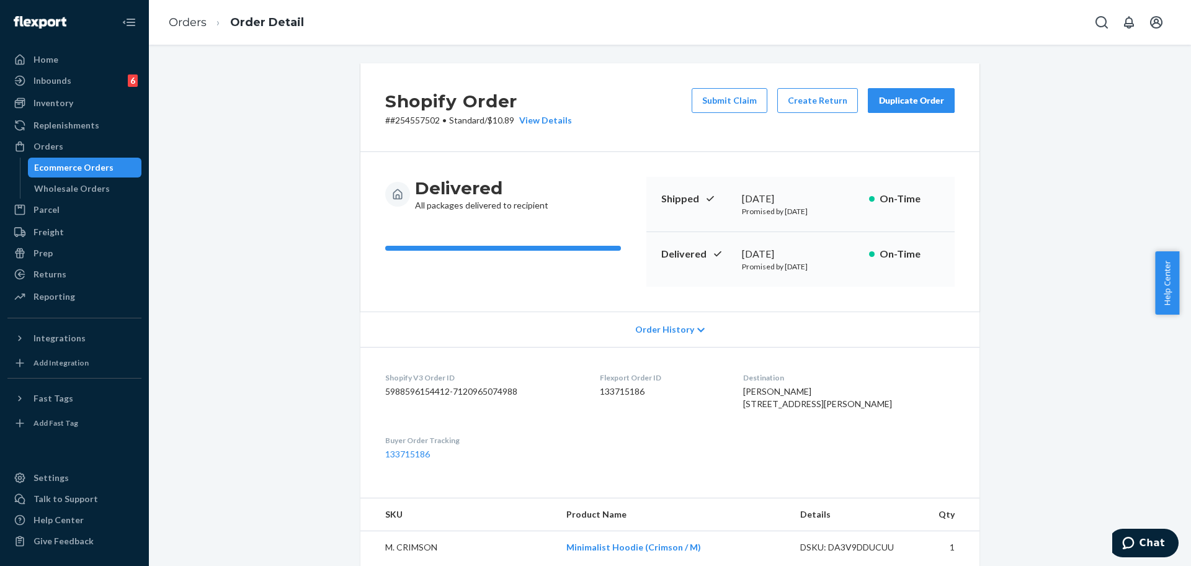
click at [725, 92] on button "Submit Claim" at bounding box center [729, 100] width 76 height 25
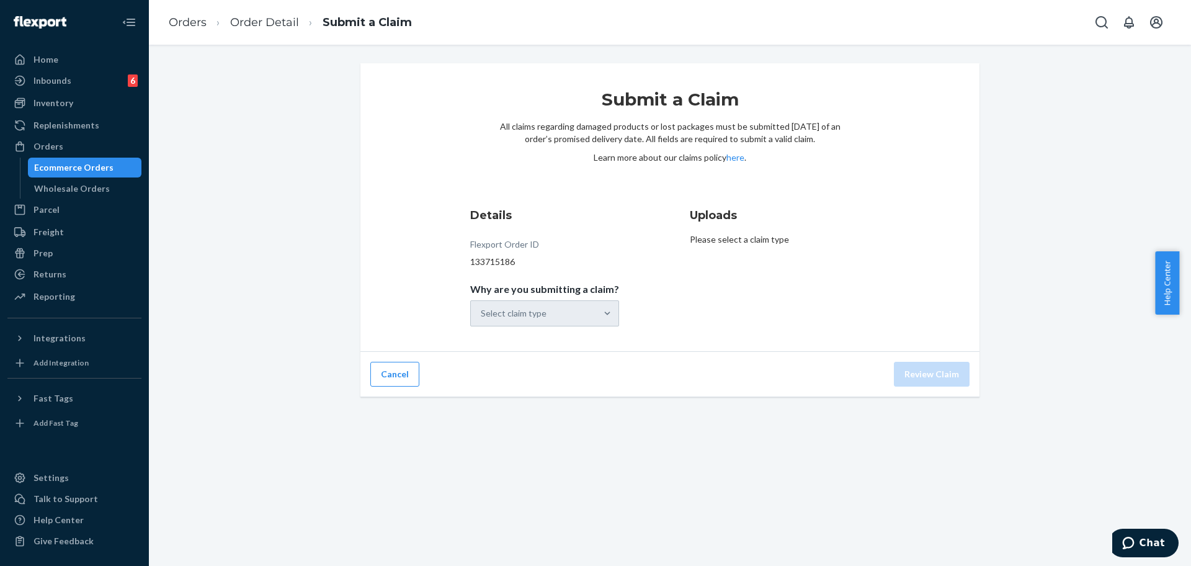
click at [568, 320] on div "Select claim type" at bounding box center [544, 313] width 149 height 26
click at [596, 319] on div at bounding box center [607, 313] width 22 height 12
click at [482, 319] on input "Why are you submitting a claim? Select claim type" at bounding box center [481, 313] width 1 height 12
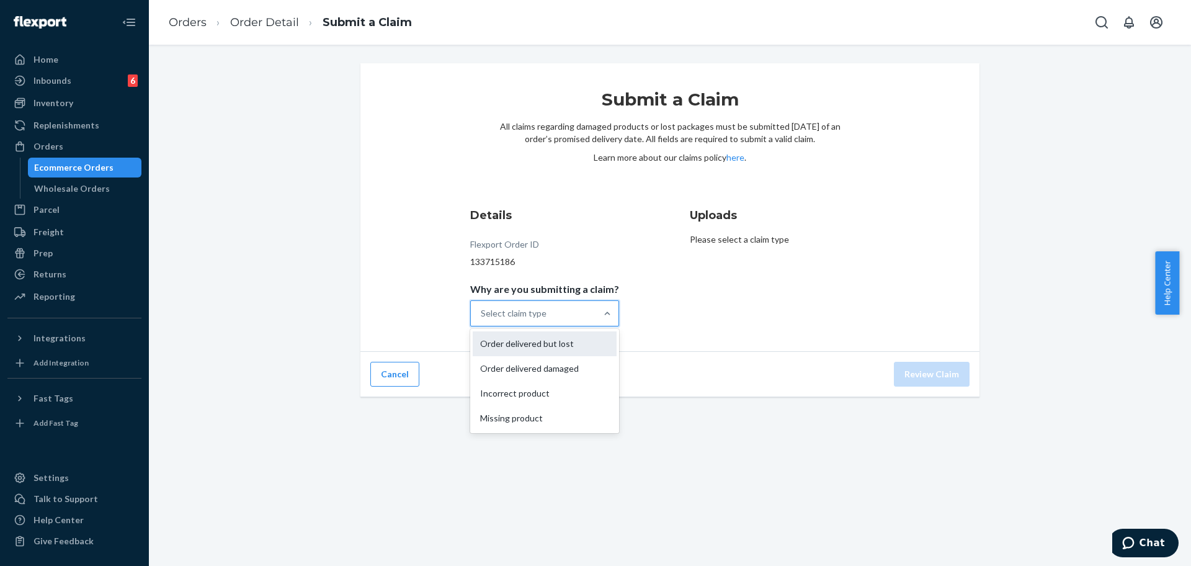
click at [584, 348] on div "Order delivered but lost" at bounding box center [545, 343] width 144 height 25
click at [482, 319] on input "Why are you submitting a claim? option Order delivered but lost focused, 0 of 4…" at bounding box center [481, 313] width 1 height 12
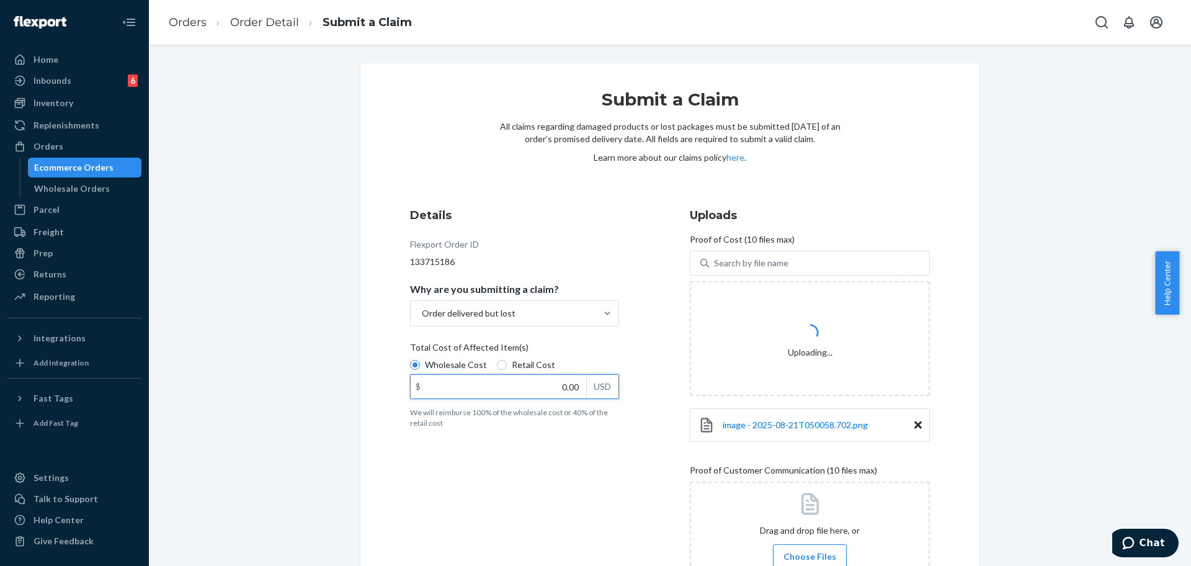
click at [560, 389] on input "0.00" at bounding box center [498, 387] width 175 height 24
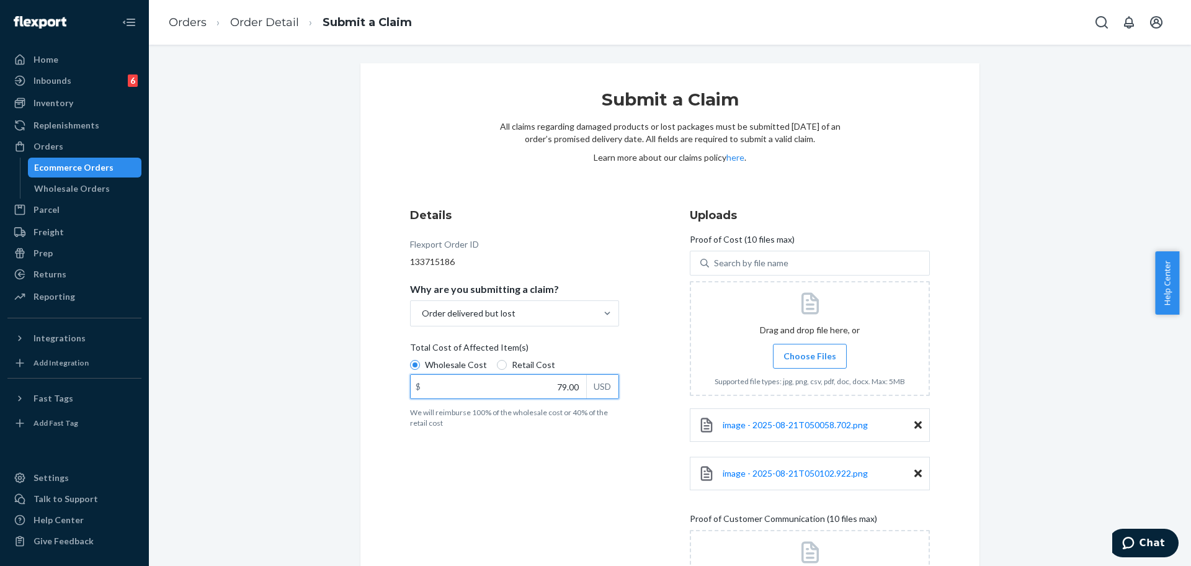
type input "79.00"
drag, startPoint x: 1011, startPoint y: 432, endPoint x: 1097, endPoint y: 377, distance: 102.0
click at [1011, 432] on div "Submit a Claim All claims regarding damaged products or lost packages must be s…" at bounding box center [669, 394] width 1023 height 662
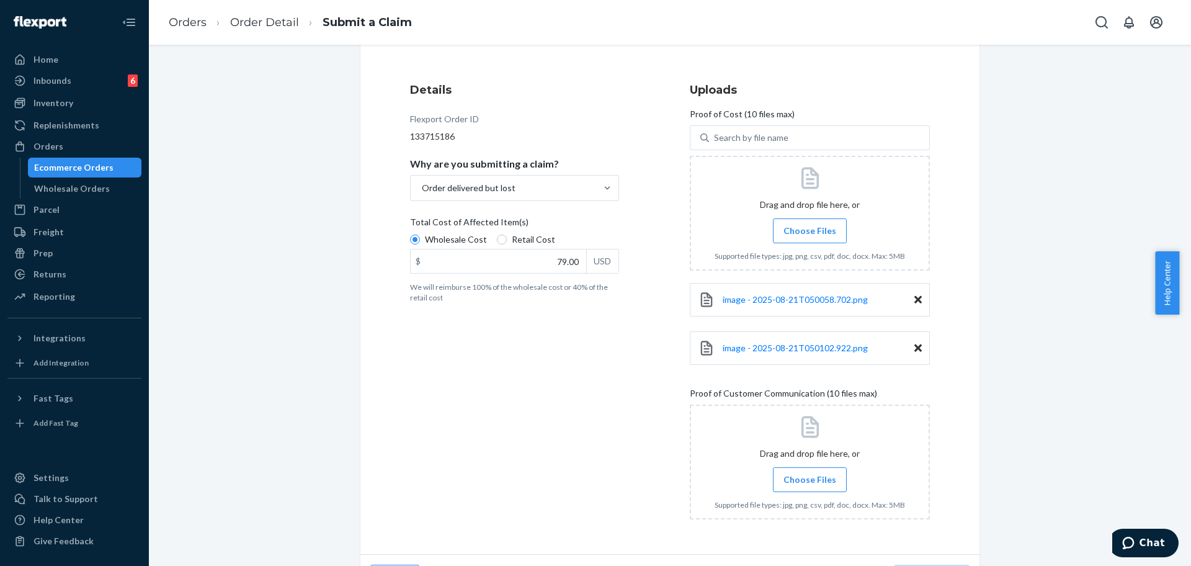
scroll to position [128, 0]
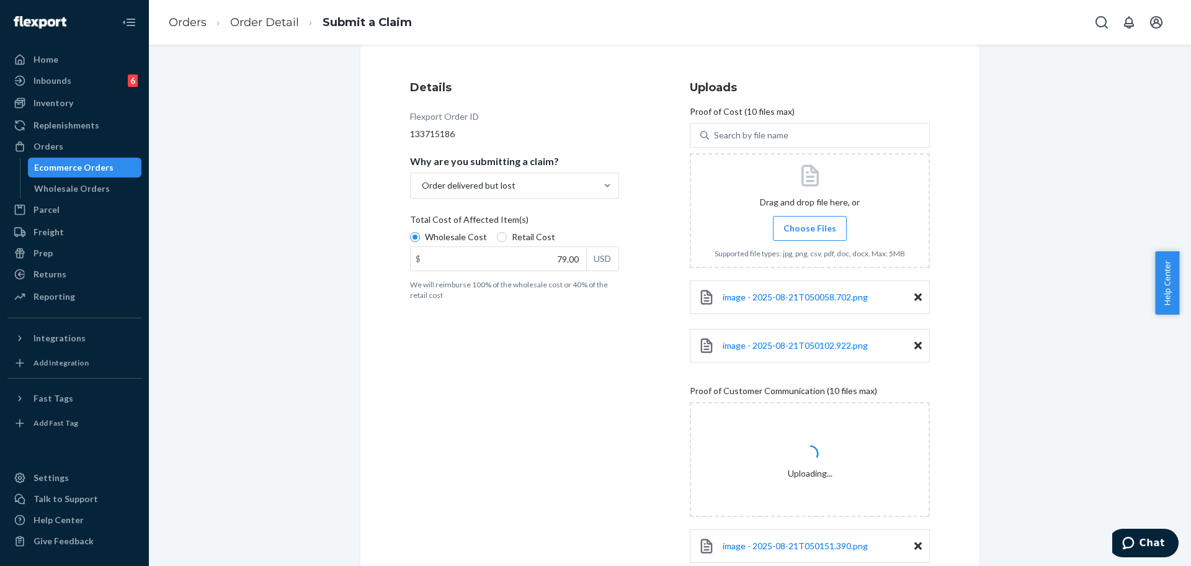
click at [1027, 510] on div "Submit a Claim All claims regarding damaged products or lost packages must be s…" at bounding box center [669, 315] width 1023 height 758
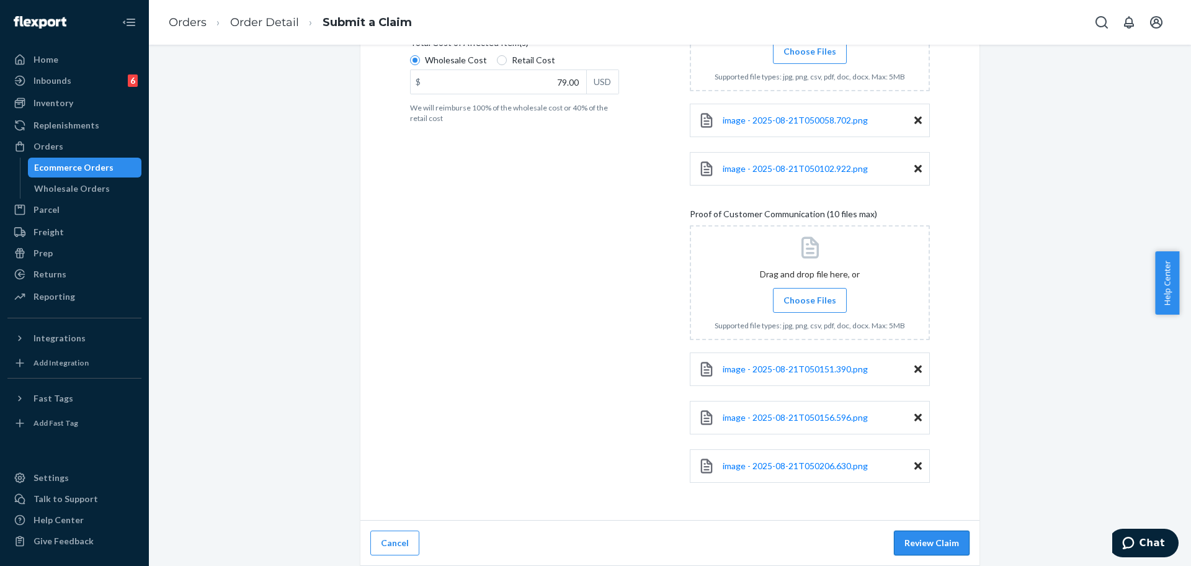
click at [920, 544] on button "Review Claim" at bounding box center [932, 542] width 76 height 25
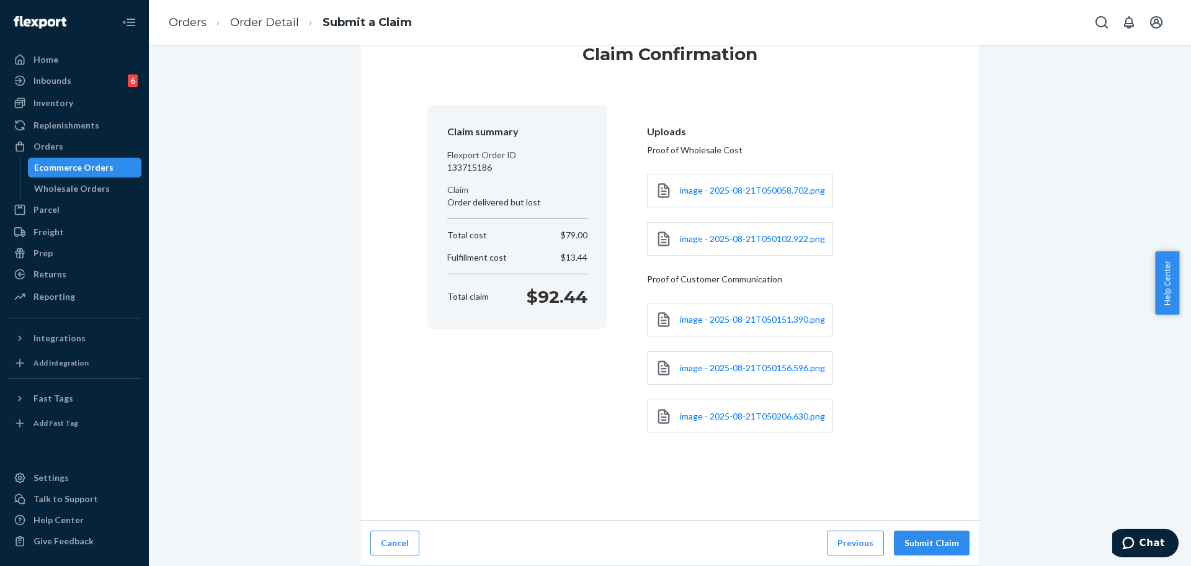
scroll to position [45, 0]
click at [921, 531] on button "Submit Claim" at bounding box center [932, 542] width 76 height 25
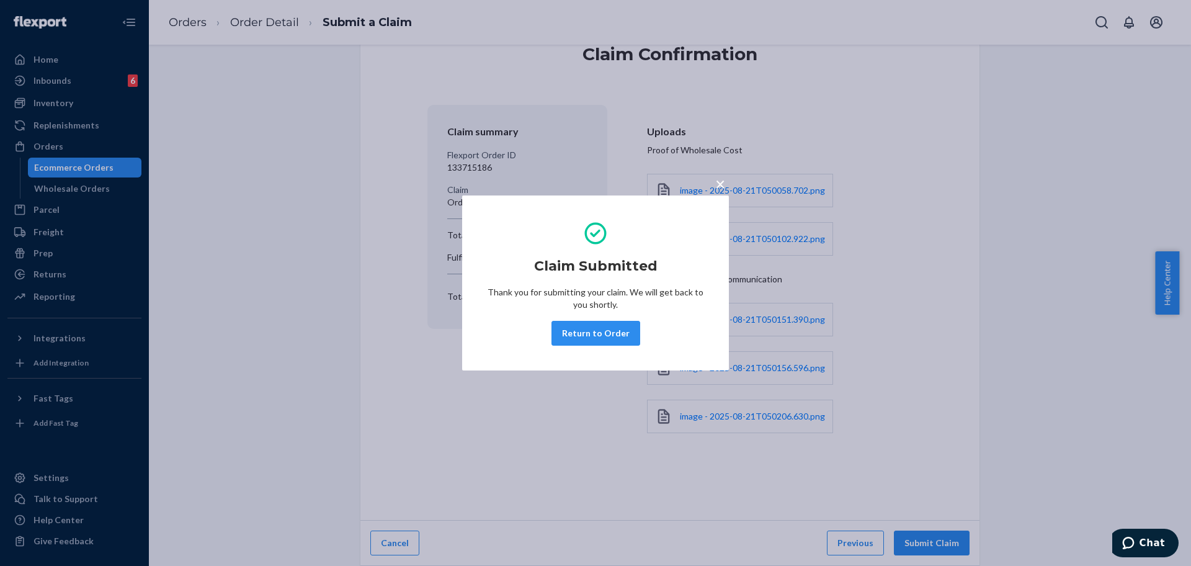
click at [591, 335] on button "Return to Order" at bounding box center [595, 333] width 89 height 25
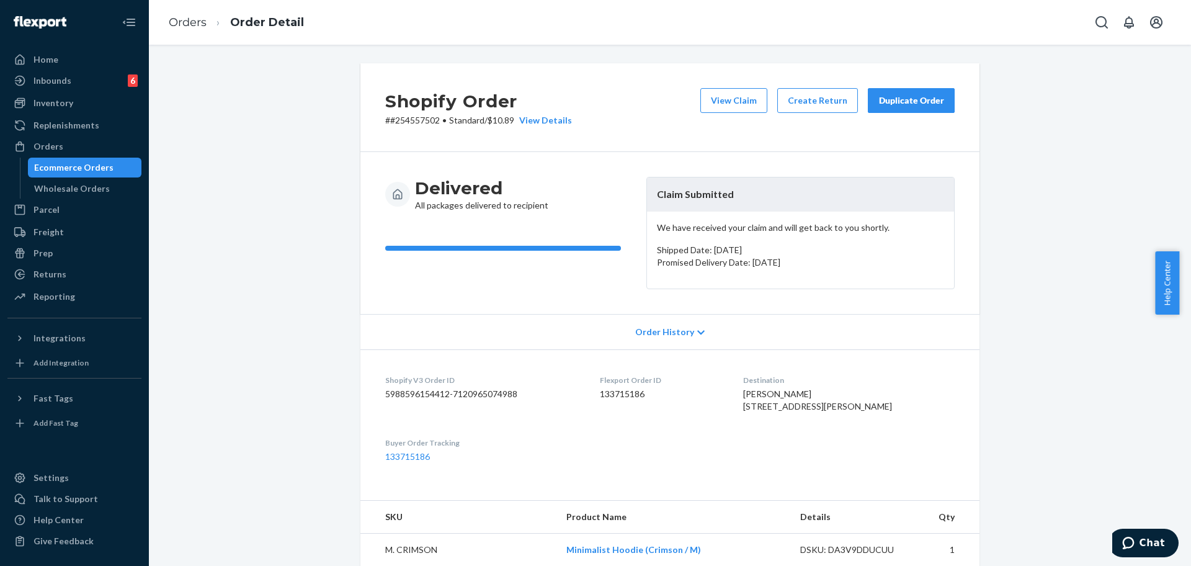
click at [385, 115] on p "# #254557502 • Standard / $10.89 View Details" at bounding box center [478, 120] width 187 height 12
copy p "#"
click at [411, 125] on p "# #254557502 • Standard / $10.89 View Details" at bounding box center [478, 120] width 187 height 12
click at [411, 123] on p "# #254557502 • Standard / $10.89 View Details" at bounding box center [478, 120] width 187 height 12
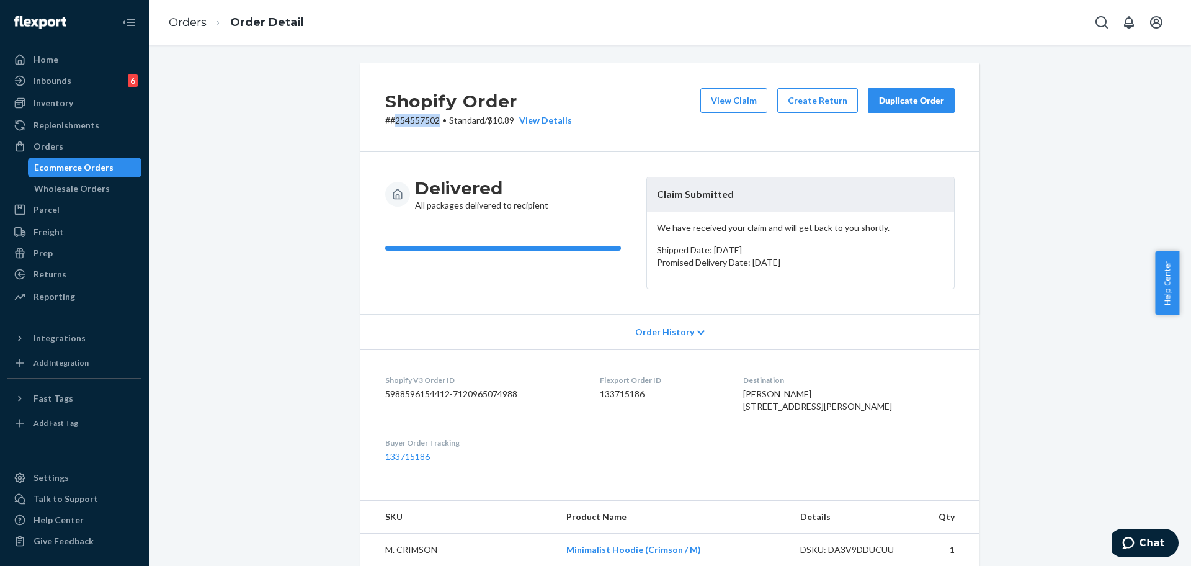
click at [411, 123] on p "# #254557502 • Standard / $10.89 View Details" at bounding box center [478, 120] width 187 height 12
copy p "# #254557502 • Standard / $10.89"
click at [567, 171] on div "Delivered All packages delivered to recipient Claim Submitted We have received …" at bounding box center [669, 233] width 619 height 162
click at [905, 103] on div "Duplicate Order" at bounding box center [911, 100] width 66 height 12
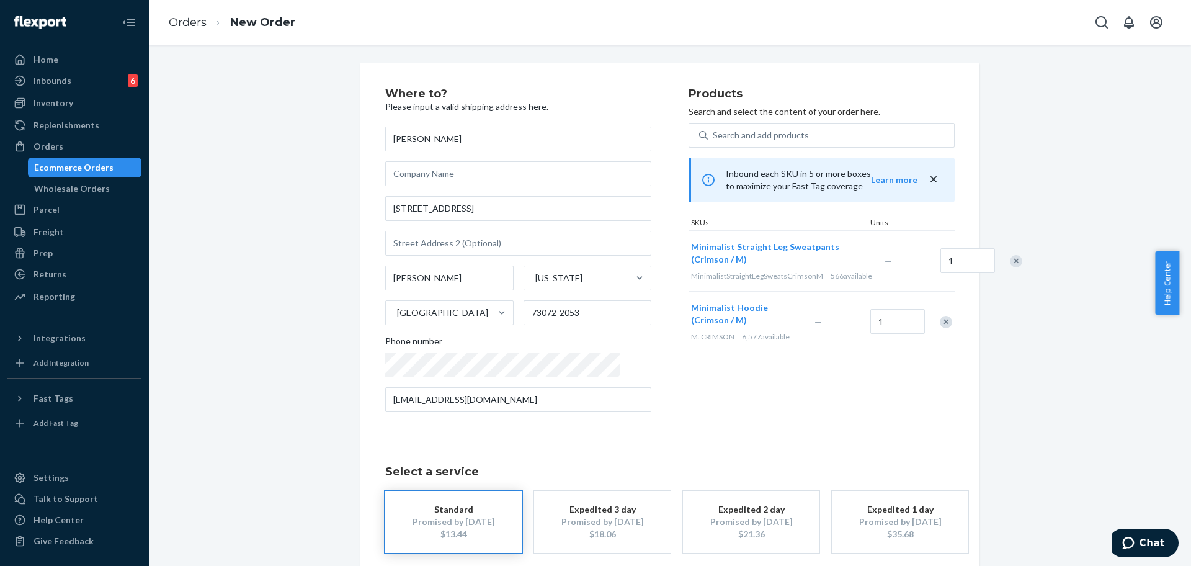
drag, startPoint x: 81, startPoint y: 140, endPoint x: 98, endPoint y: 92, distance: 51.2
click at [81, 140] on div "Orders" at bounding box center [74, 146] width 131 height 17
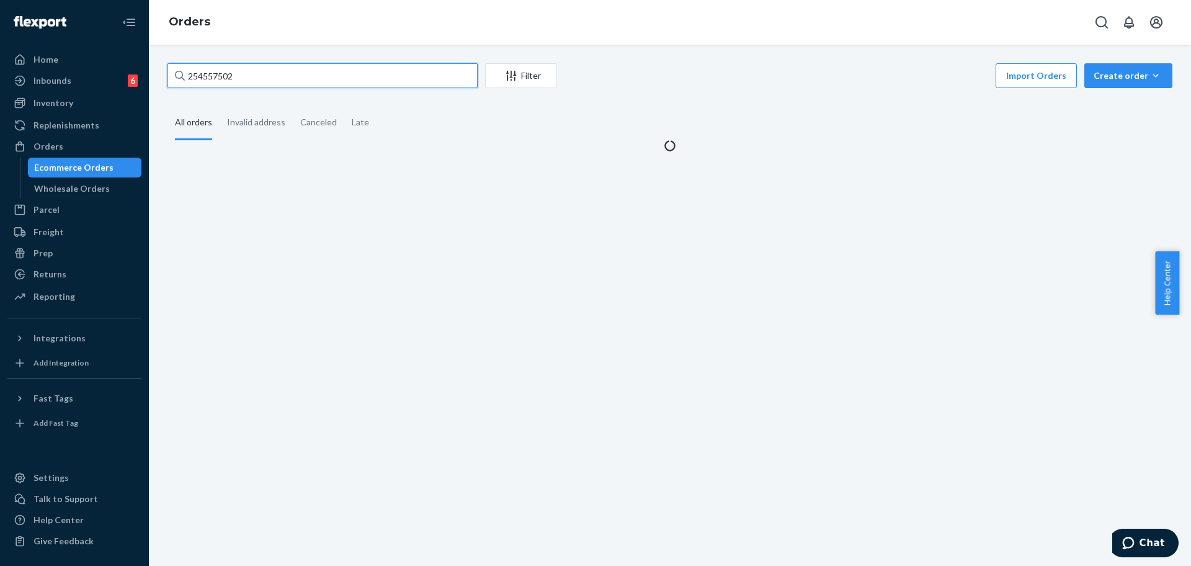
click at [294, 76] on input "254557502" at bounding box center [322, 75] width 310 height 25
paste input "624570"
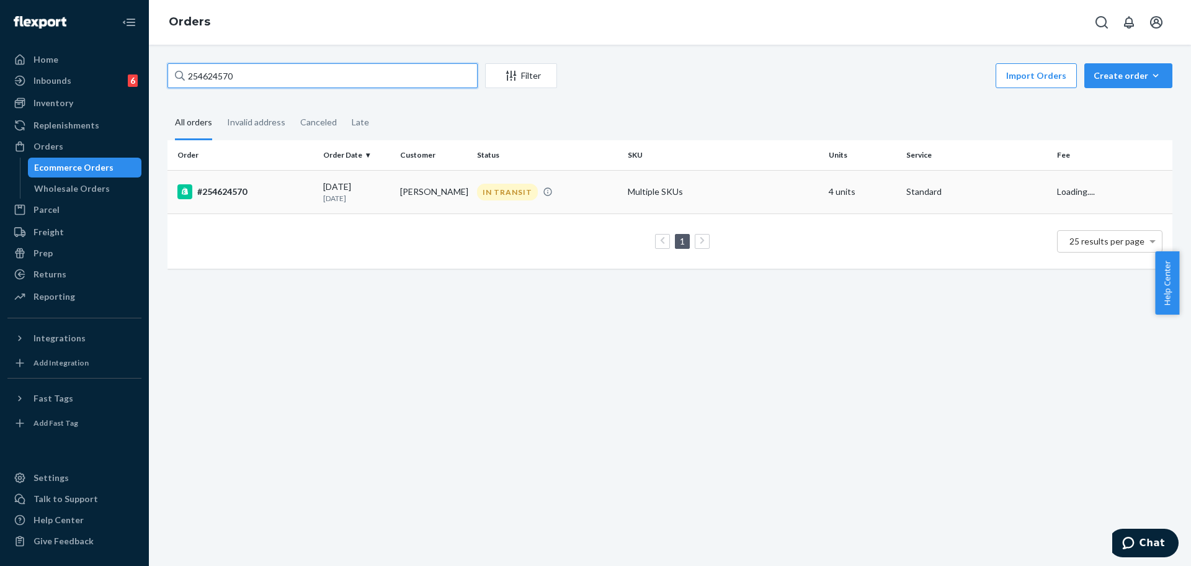
type input "254624570"
click at [623, 187] on td "Multiple SKUs" at bounding box center [723, 191] width 201 height 43
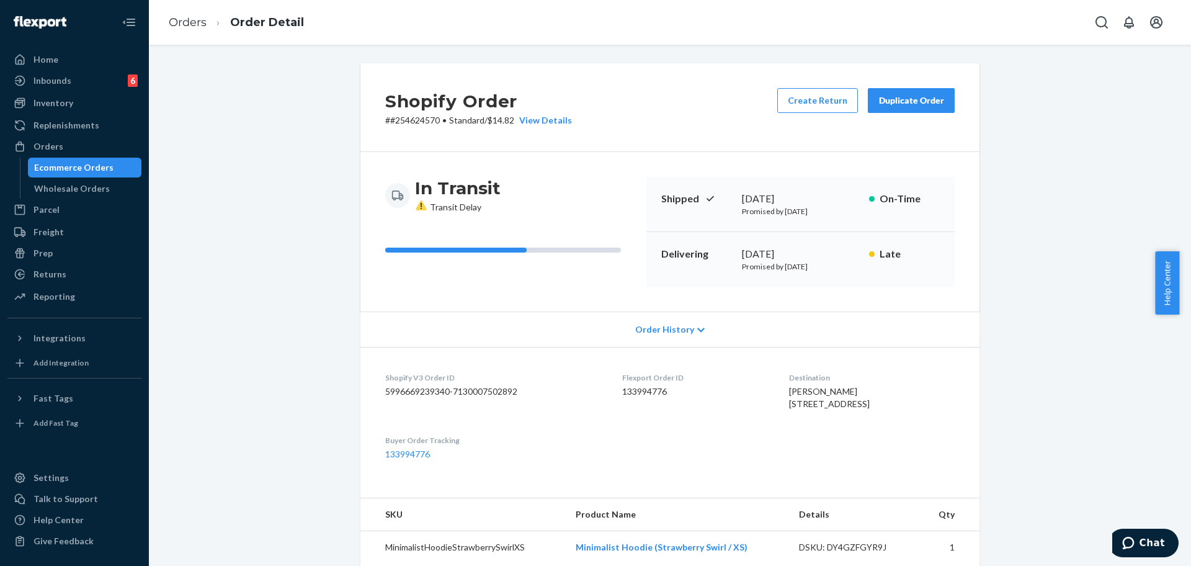
drag, startPoint x: 1190, startPoint y: 329, endPoint x: 1190, endPoint y: 376, distance: 47.1
click at [1178, 376] on body "Home Inbounds 6 Shipping Plans Problems 6 Inventory Products Replenishments Ord…" at bounding box center [595, 283] width 1191 height 566
click at [961, 121] on div "Shopify Order # #254624570 • Standard / $14.82 View Details Create Return Dupli…" at bounding box center [669, 107] width 619 height 89
click at [942, 104] on button "Duplicate Order" at bounding box center [911, 100] width 87 height 25
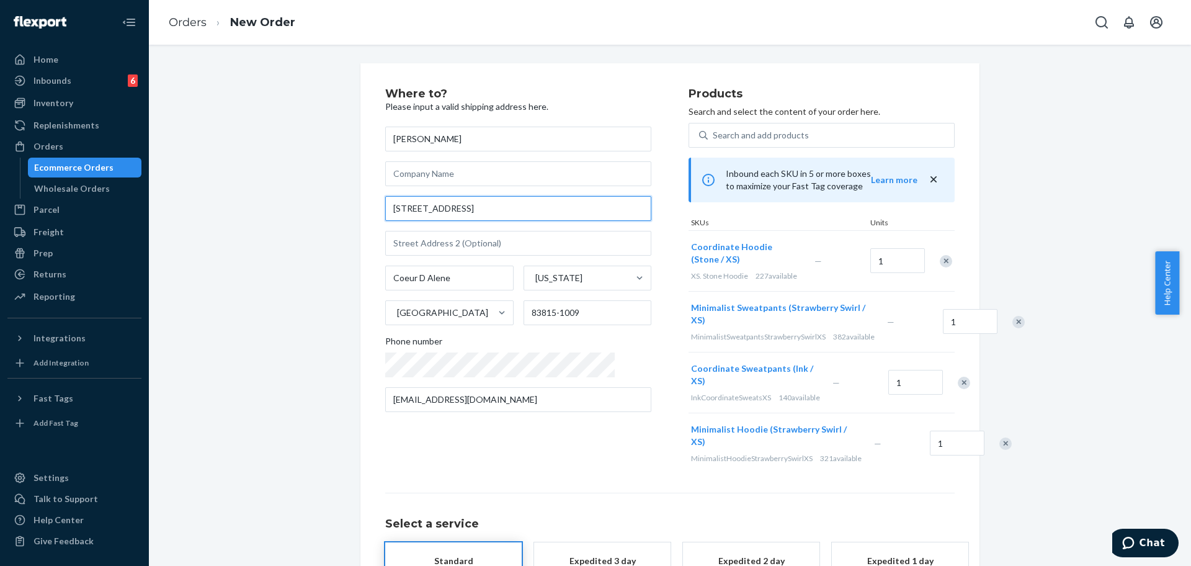
click at [539, 213] on input "[STREET_ADDRESS]" at bounding box center [518, 208] width 266 height 25
paste input "reet apt. [STREET_ADDRESS]"
type input "[STREET_ADDRESS] [STREET_ADDRESS]"
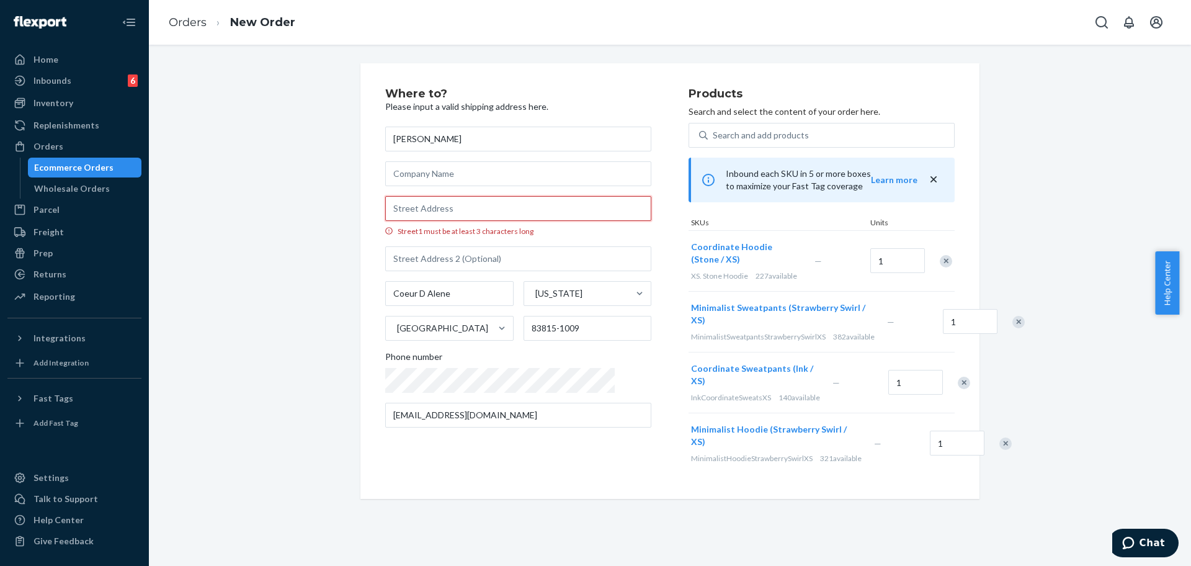
paste input "[STREET_ADDRESS] [STREET_ADDRESS]"
drag, startPoint x: 547, startPoint y: 210, endPoint x: 614, endPoint y: 217, distance: 67.4
click at [614, 217] on div "Where to? Please input a valid shipping address here. [PERSON_NAME] [STREET_ADD…" at bounding box center [536, 281] width 303 height 386
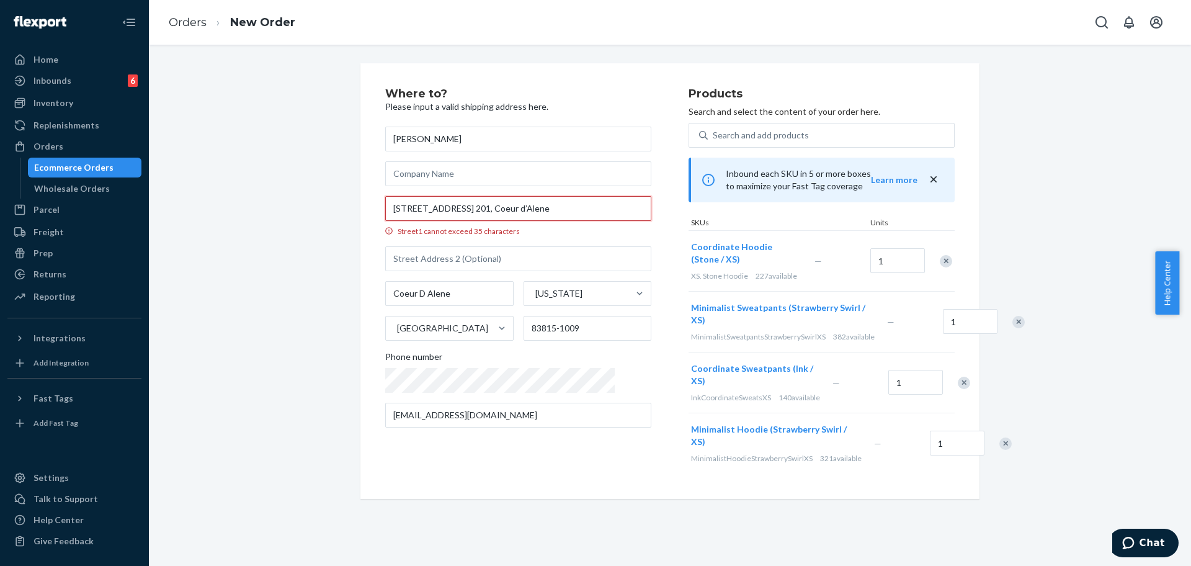
drag, startPoint x: 506, startPoint y: 207, endPoint x: 578, endPoint y: 210, distance: 72.0
click at [578, 210] on input "[STREET_ADDRESS] 201, Coeur d’Alene" at bounding box center [518, 208] width 266 height 25
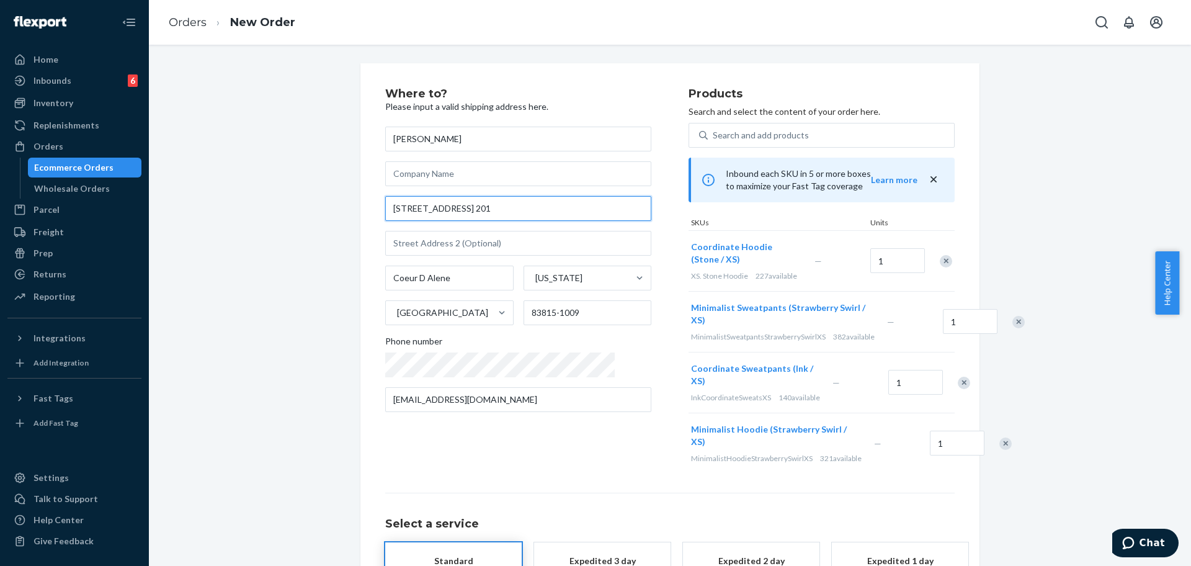
drag, startPoint x: 560, startPoint y: 212, endPoint x: 575, endPoint y: 212, distance: 14.9
click at [575, 212] on input "[STREET_ADDRESS] 201" at bounding box center [518, 208] width 266 height 25
click at [474, 207] on input "[STREET_ADDRESS] 201," at bounding box center [518, 208] width 266 height 25
click at [474, 218] on input "[STREET_ADDRESS] 201," at bounding box center [518, 208] width 266 height 25
drag, startPoint x: 475, startPoint y: 208, endPoint x: 551, endPoint y: 208, distance: 76.3
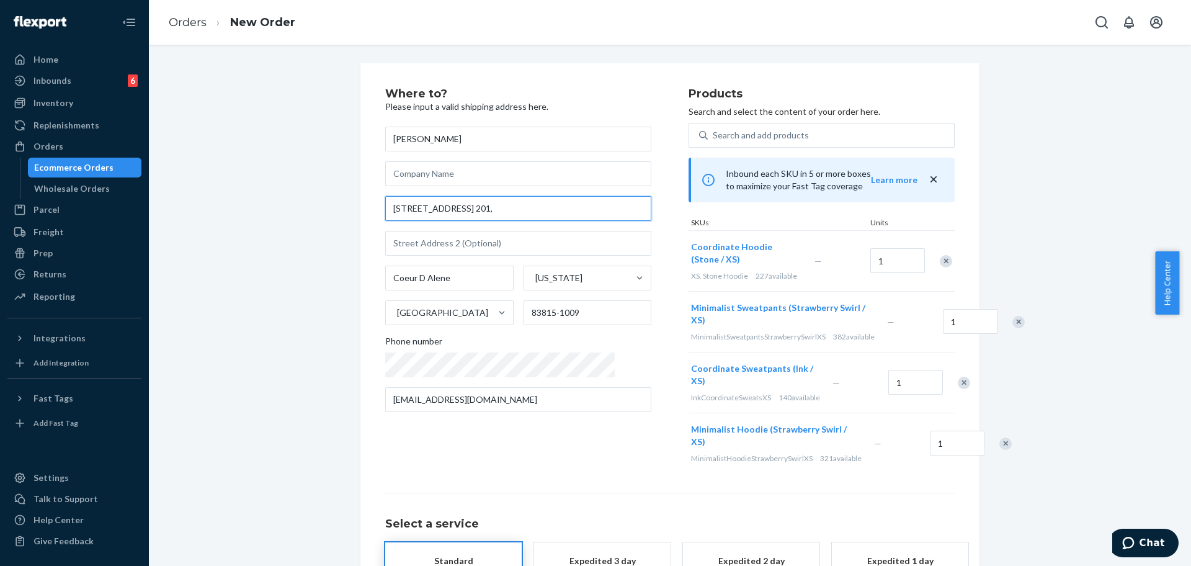
click at [551, 208] on input "[STREET_ADDRESS] 201," at bounding box center [518, 208] width 266 height 25
click at [561, 198] on input "[STREET_ADDRESS] 201," at bounding box center [518, 208] width 266 height 25
click at [468, 215] on input "[STREET_ADDRESS] 201," at bounding box center [518, 208] width 266 height 25
drag, startPoint x: 473, startPoint y: 207, endPoint x: 551, endPoint y: 207, distance: 78.1
click at [551, 207] on input "[STREET_ADDRESS] 201," at bounding box center [518, 208] width 266 height 25
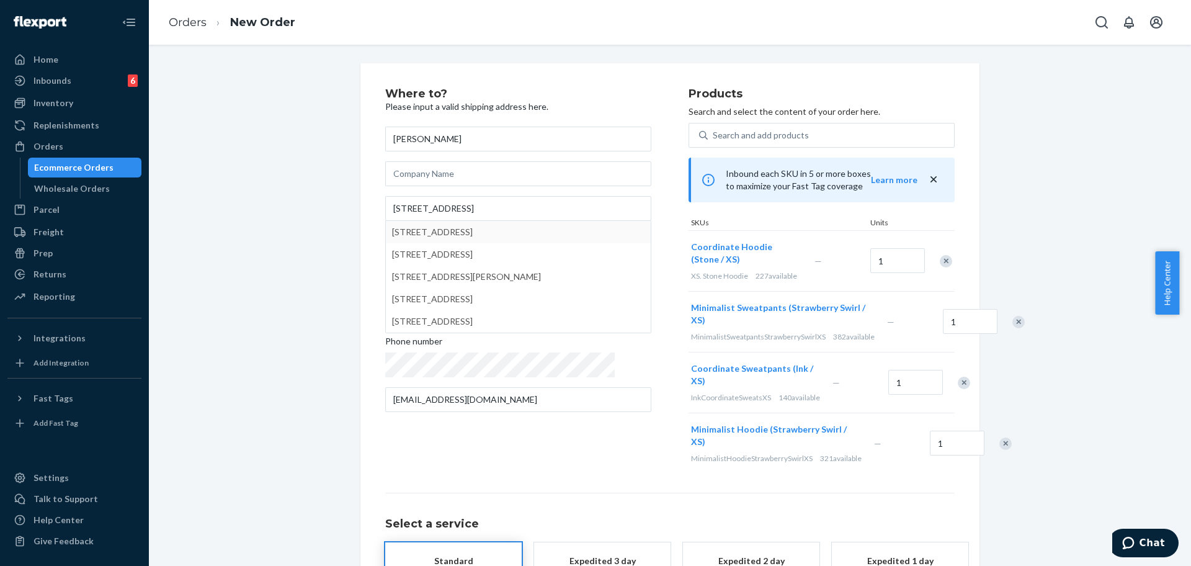
type input "7450 Gambit Dr"
type input "[PERSON_NAME]"
type input "77477"
click at [523, 213] on input "7450 Gambit Dr" at bounding box center [518, 208] width 266 height 25
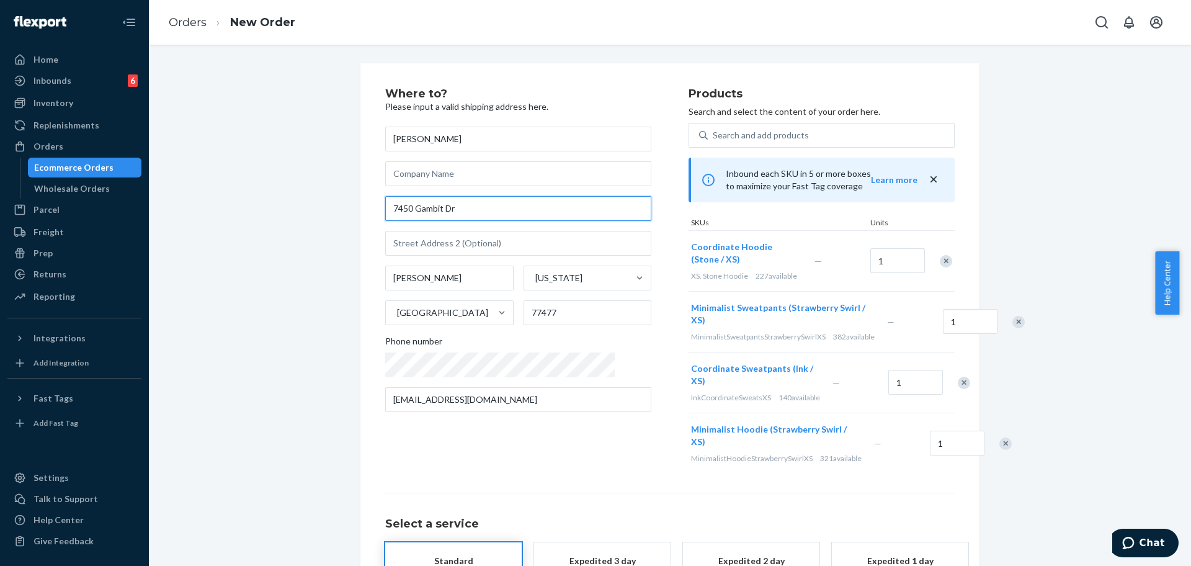
click at [523, 213] on input "7450 Gambit Dr" at bounding box center [518, 208] width 266 height 25
paste input "N Gambit Street apt. [STREET_ADDRESS]"
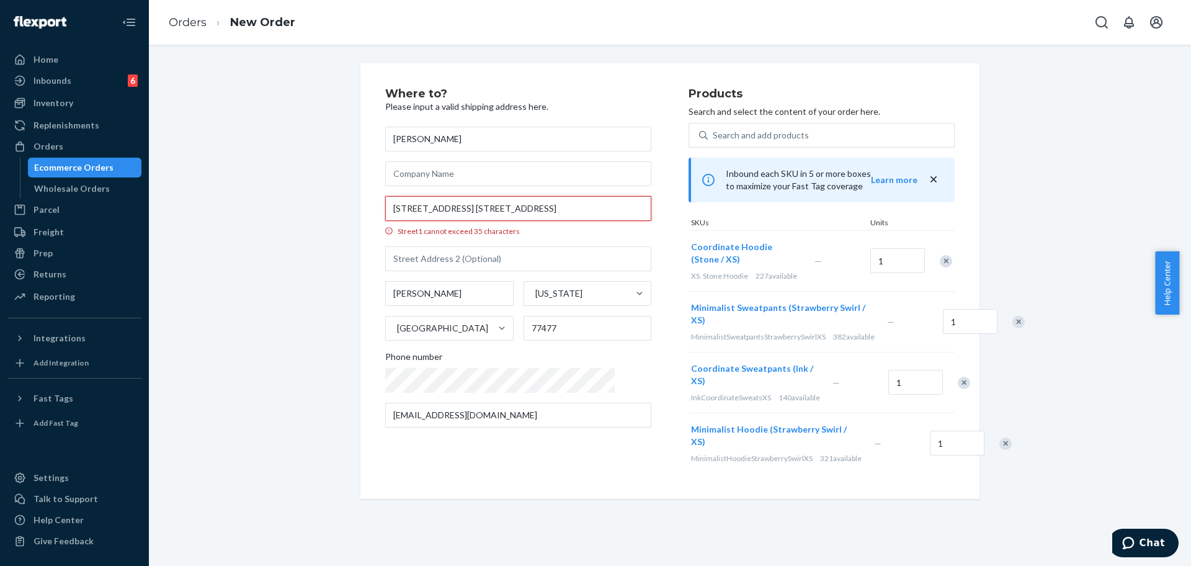
scroll to position [0, 17]
click at [619, 211] on div "Where to? Please input a valid shipping address here. [PERSON_NAME] [STREET_ADD…" at bounding box center [536, 281] width 303 height 386
drag, startPoint x: 507, startPoint y: 210, endPoint x: 600, endPoint y: 208, distance: 92.4
click at [600, 208] on input "[STREET_ADDRESS] 201, Coeur d’Alene" at bounding box center [518, 208] width 266 height 25
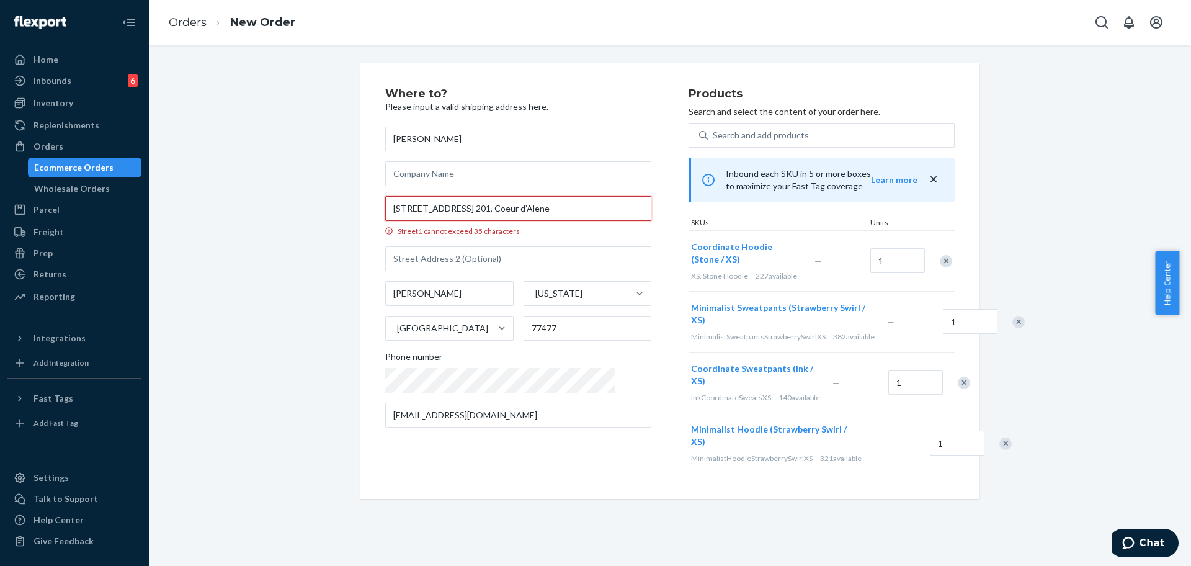
click at [600, 208] on input "[STREET_ADDRESS] 201, Coeur d’Alene" at bounding box center [518, 208] width 266 height 25
click at [515, 210] on input "[STREET_ADDRESS] 201, Coeur d’Alene" at bounding box center [518, 208] width 266 height 25
type input "[STREET_ADDRESS] 201, Coeur d’Alene"
click at [196, 29] on link "Orders" at bounding box center [188, 23] width 38 height 14
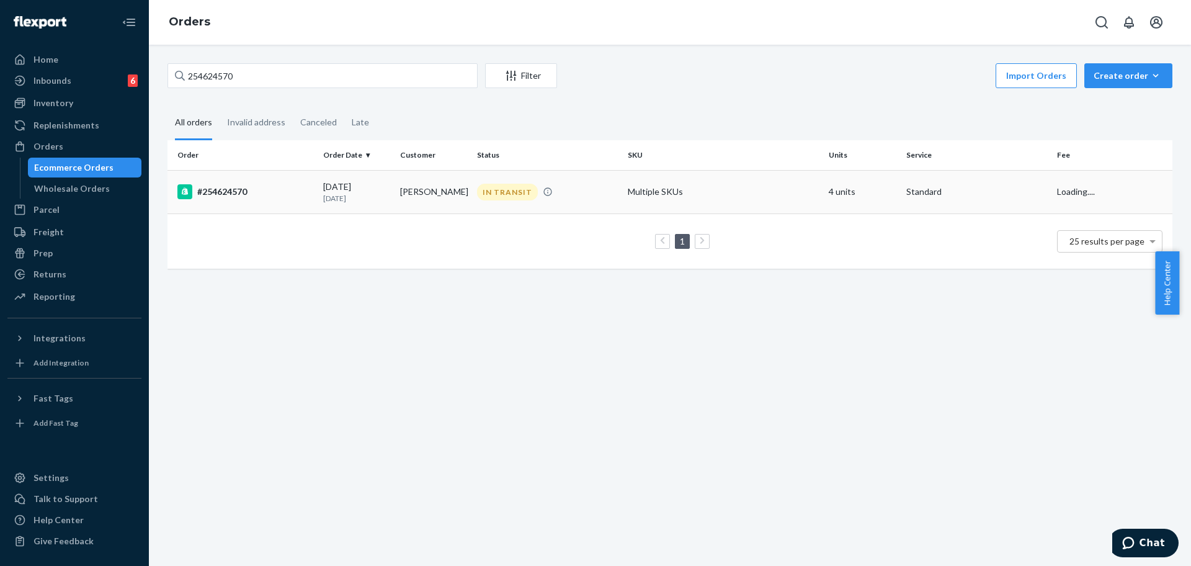
click at [771, 171] on td "Multiple SKUs" at bounding box center [723, 191] width 201 height 43
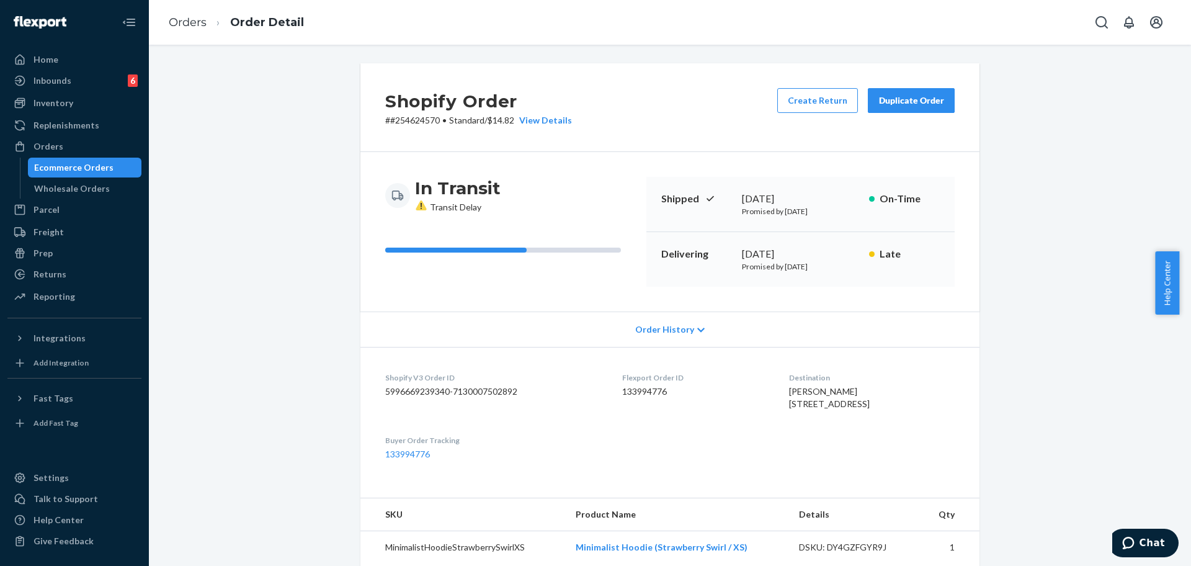
click at [935, 109] on button "Duplicate Order" at bounding box center [911, 100] width 87 height 25
drag, startPoint x: 1190, startPoint y: 376, endPoint x: 1190, endPoint y: 407, distance: 31.6
click at [1178, 407] on body "Home Inbounds 6 Shipping Plans Problems 6 Inventory Products Replenishments Ord…" at bounding box center [595, 283] width 1191 height 566
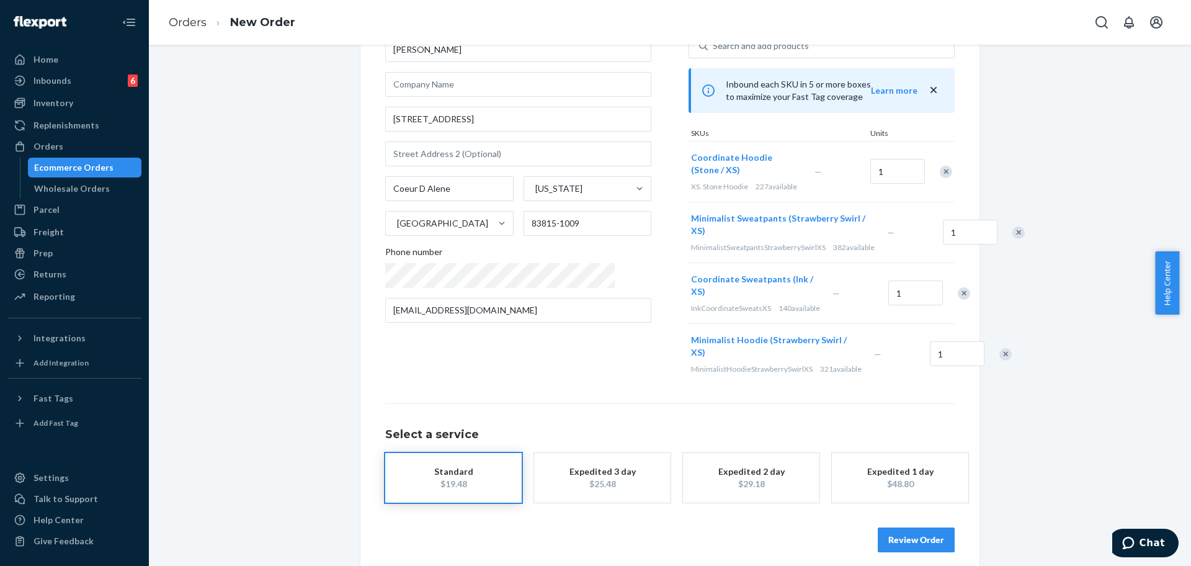
scroll to position [91, 0]
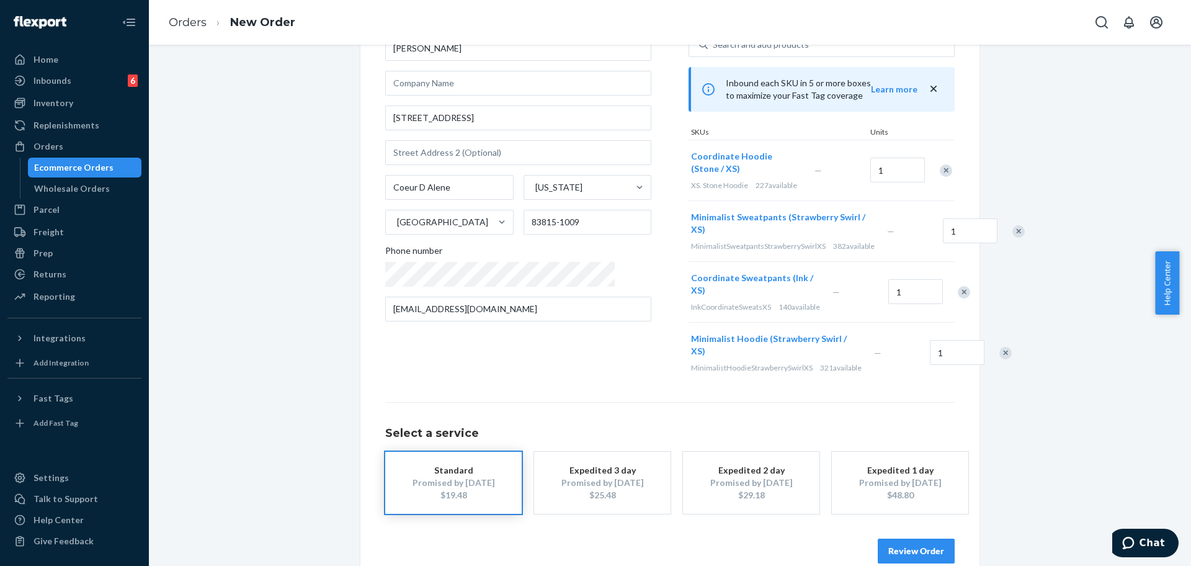
click at [303, 223] on div "Where to? Please input a valid shipping address here. [PERSON_NAME] [STREET_ADD…" at bounding box center [669, 280] width 1023 height 615
drag, startPoint x: 901, startPoint y: 553, endPoint x: 889, endPoint y: 541, distance: 16.2
click at [903, 553] on button "Review Order" at bounding box center [915, 550] width 77 height 25
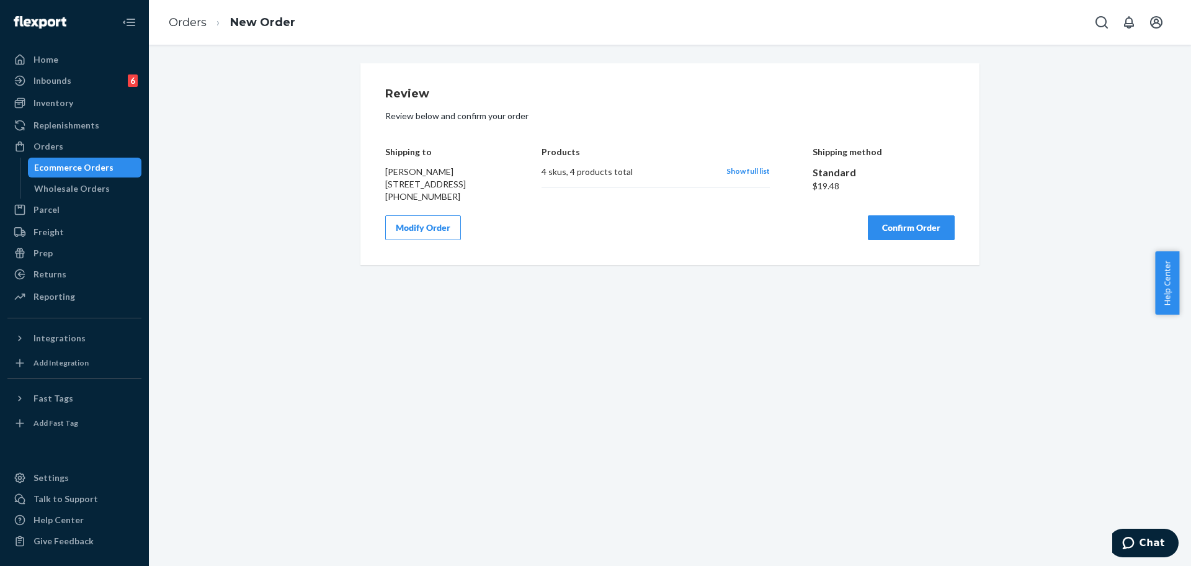
scroll to position [0, 0]
click at [913, 240] on button "Confirm Order" at bounding box center [911, 227] width 87 height 25
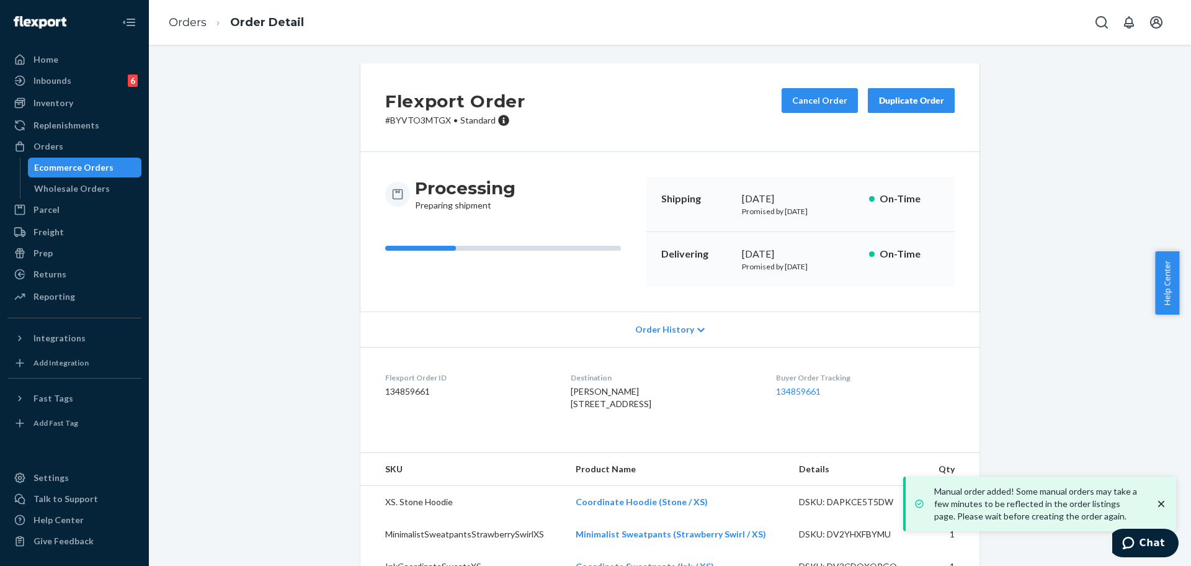
drag, startPoint x: 47, startPoint y: 147, endPoint x: 154, endPoint y: 105, distance: 115.3
click at [47, 147] on div "Orders" at bounding box center [48, 146] width 30 height 12
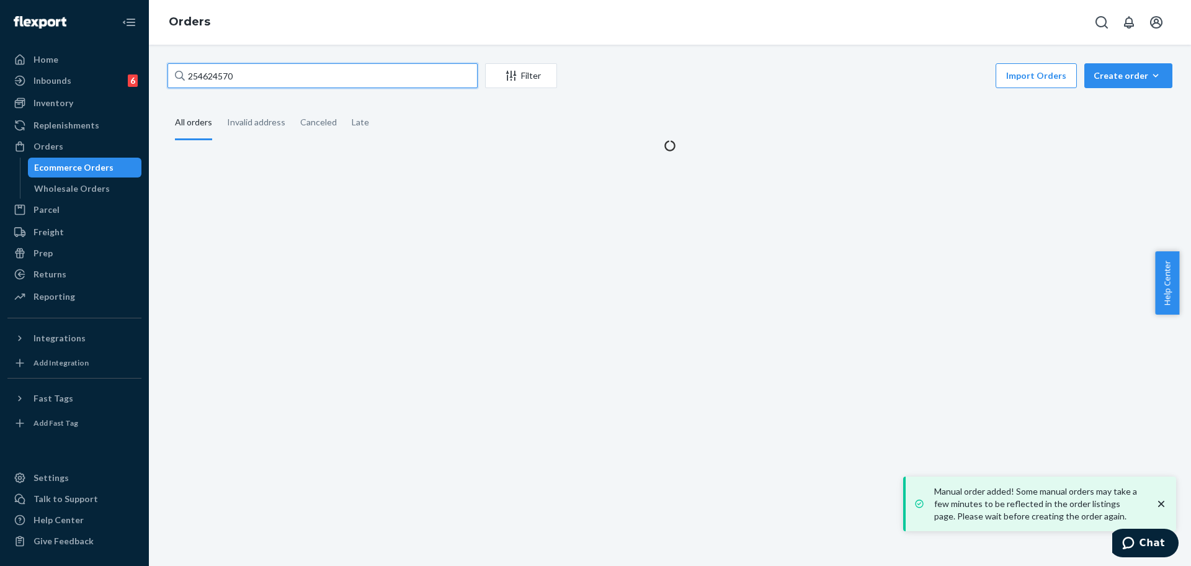
click at [241, 81] on input "254624570" at bounding box center [322, 75] width 310 height 25
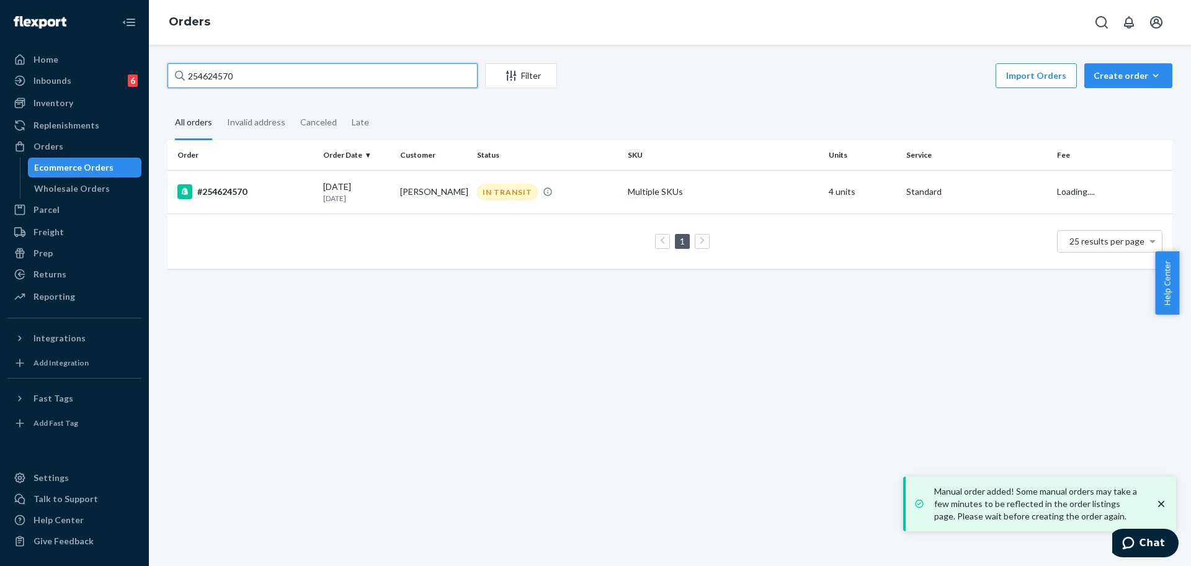
type input "v"
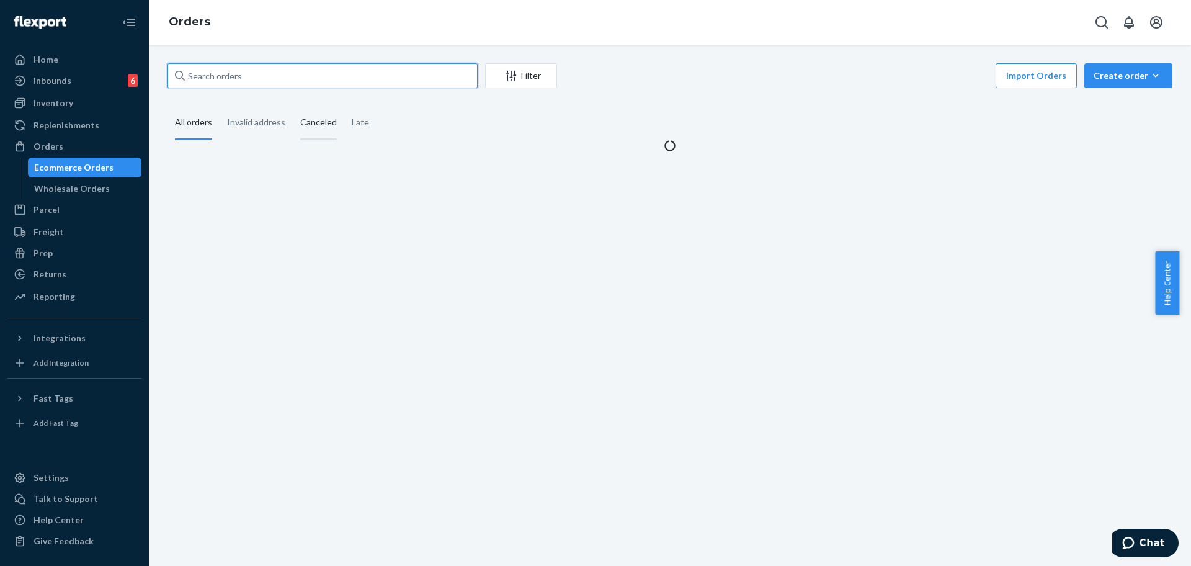
paste input "254505444"
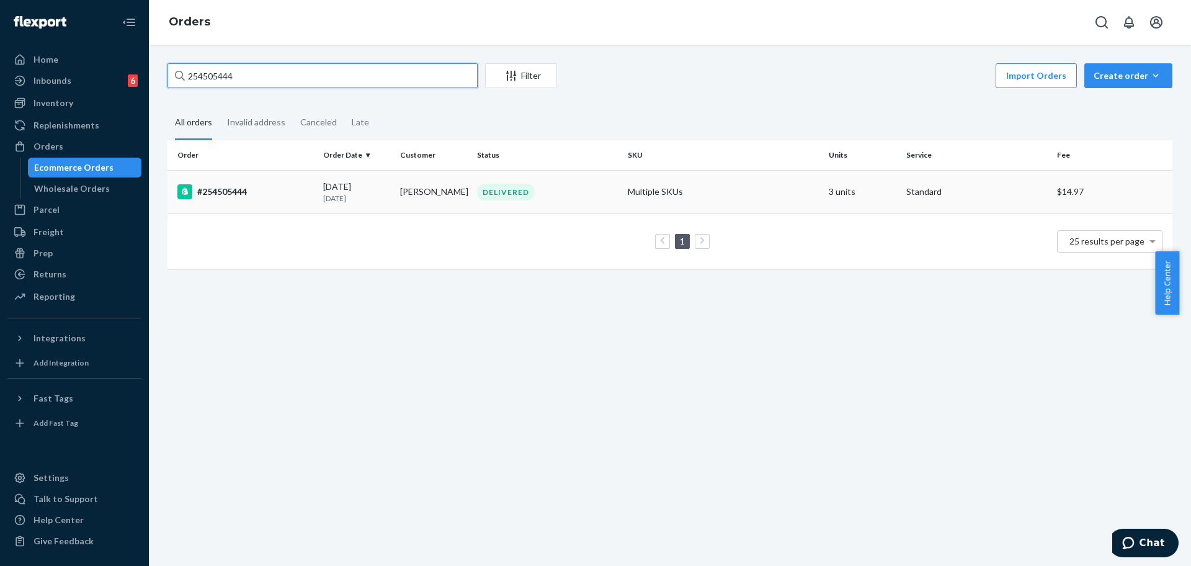
type input "254505444"
click at [686, 187] on td "Multiple SKUs" at bounding box center [723, 191] width 201 height 43
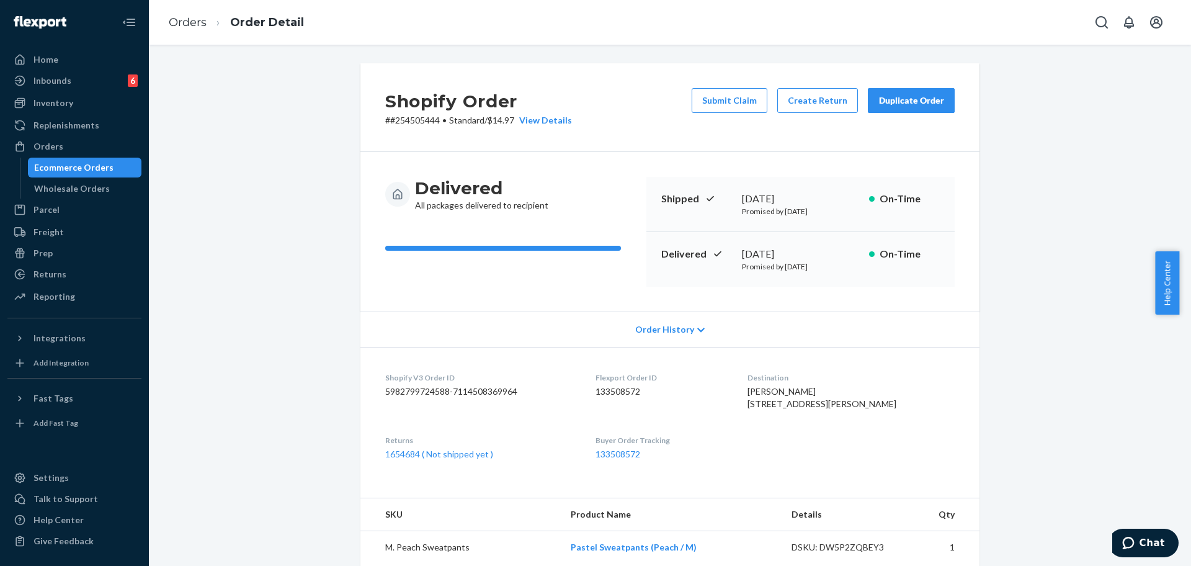
drag, startPoint x: 1190, startPoint y: 282, endPoint x: 1190, endPoint y: 417, distance: 135.8
click at [1178, 417] on body "Home Inbounds 6 Shipping Plans Problems 6 Inventory Products Replenishments Ord…" at bounding box center [595, 283] width 1191 height 566
click at [1070, 379] on div "Shopify Order # #254505444 • Standard / $14.97 View Details Submit Claim Create…" at bounding box center [669, 529] width 1023 height 933
drag, startPoint x: 1190, startPoint y: 303, endPoint x: 1190, endPoint y: 429, distance: 125.9
click at [1178, 429] on body "Home Inbounds 6 Shipping Plans Problems 6 Inventory Products Replenishments Ord…" at bounding box center [595, 283] width 1191 height 566
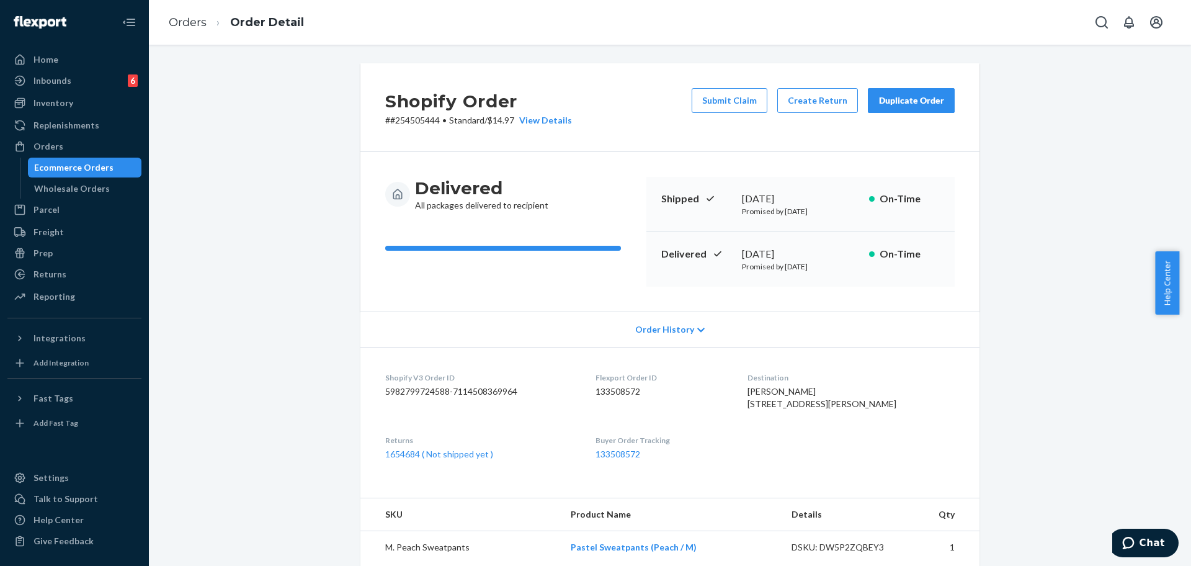
scroll to position [456, 0]
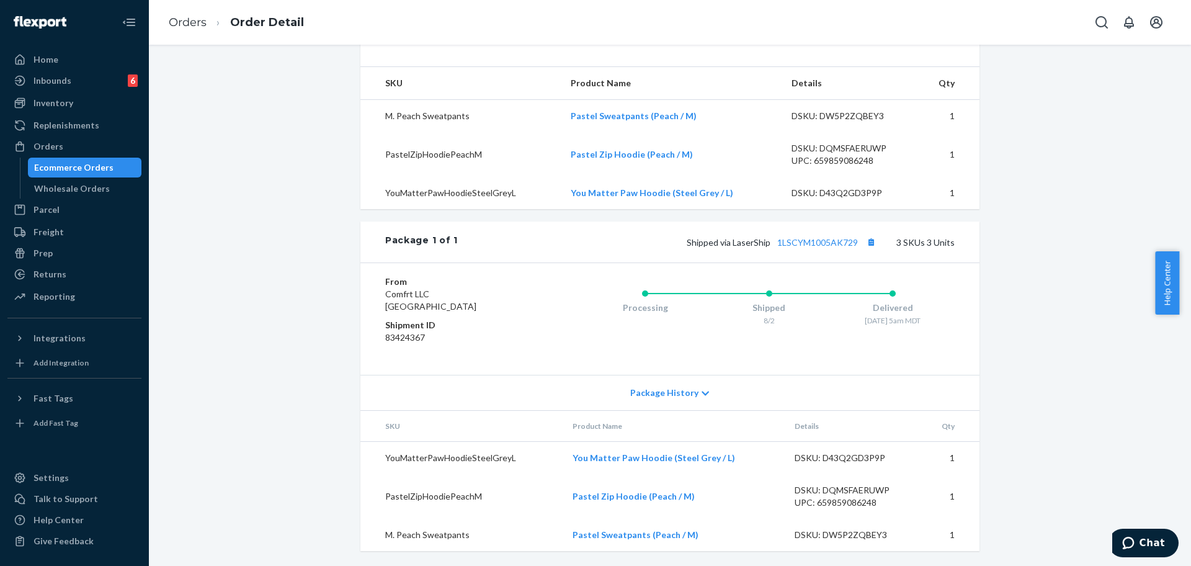
click at [1138, 362] on div "Shopify Order # #254505444 • Standard / $14.97 View Details Submit Claim Create…" at bounding box center [669, 98] width 1023 height 933
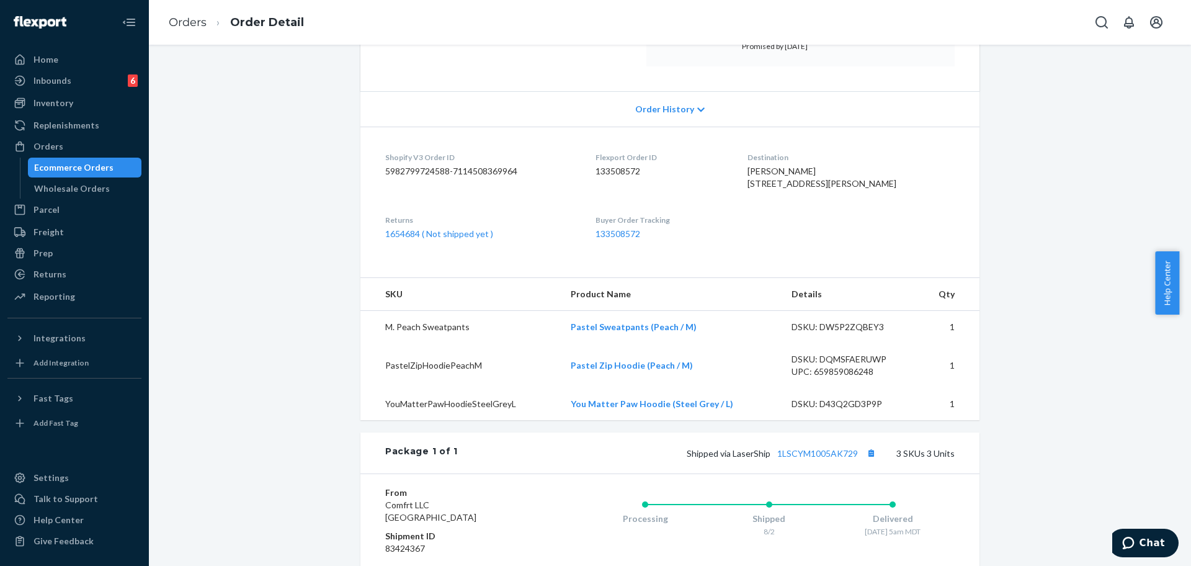
scroll to position [0, 0]
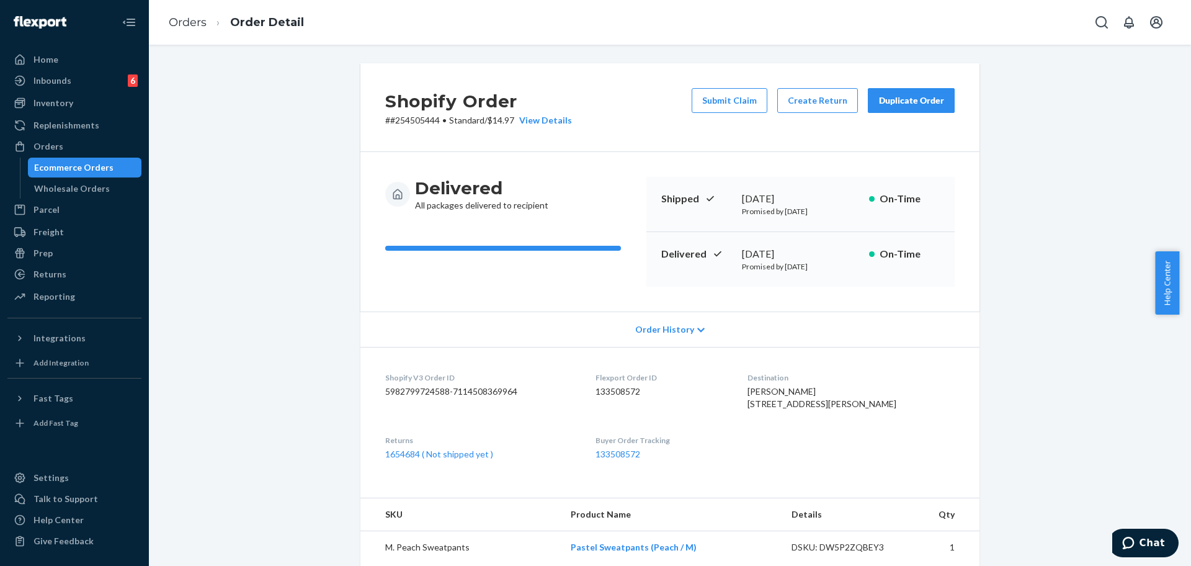
click at [913, 102] on div "Duplicate Order" at bounding box center [911, 100] width 66 height 12
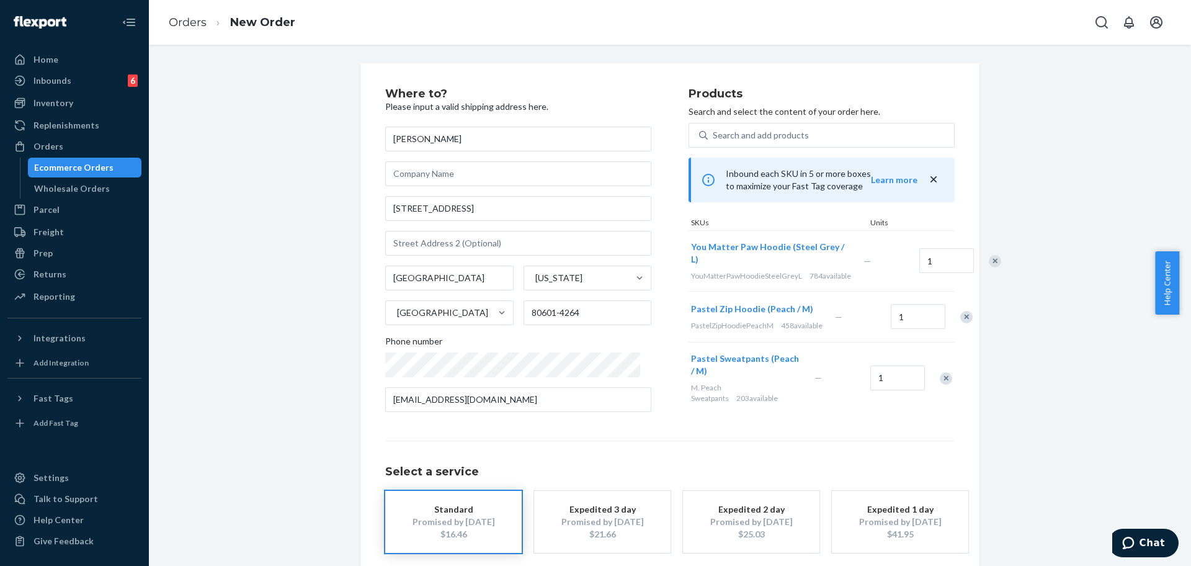
click at [988, 267] on div "Remove Item" at bounding box center [994, 261] width 12 height 12
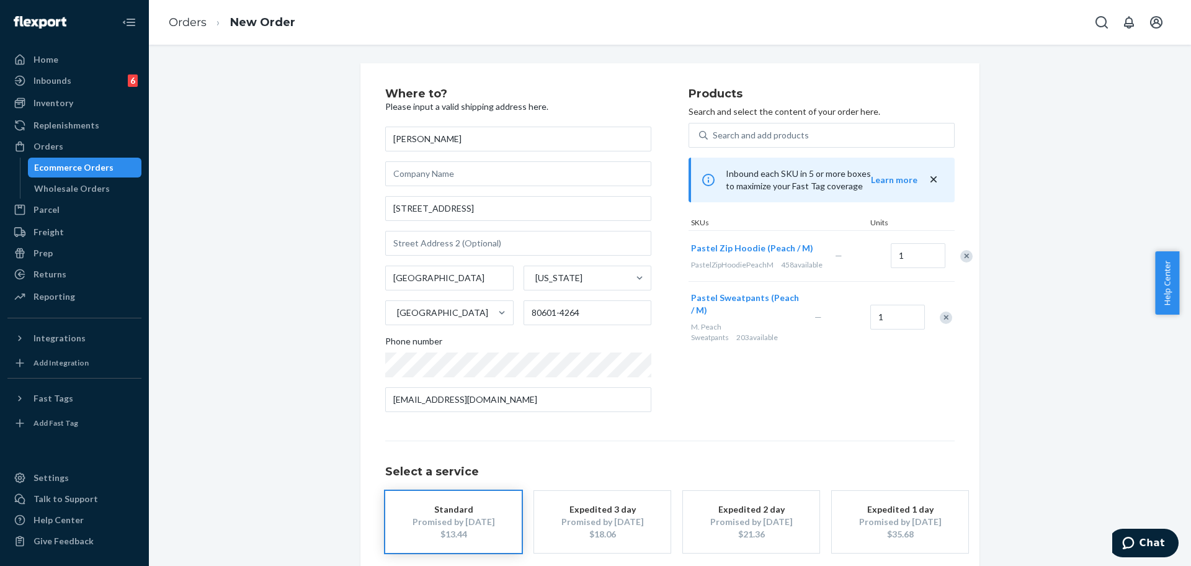
click at [960, 262] on div "Remove Item" at bounding box center [966, 256] width 12 height 12
click at [588, 226] on div "[PERSON_NAME] [STREET_ADDRESS][US_STATE][PHONE_NUMBER] Phone number [EMAIL_ADDR…" at bounding box center [518, 268] width 266 height 285
click at [587, 215] on input "[STREET_ADDRESS]" at bounding box center [518, 208] width 266 height 25
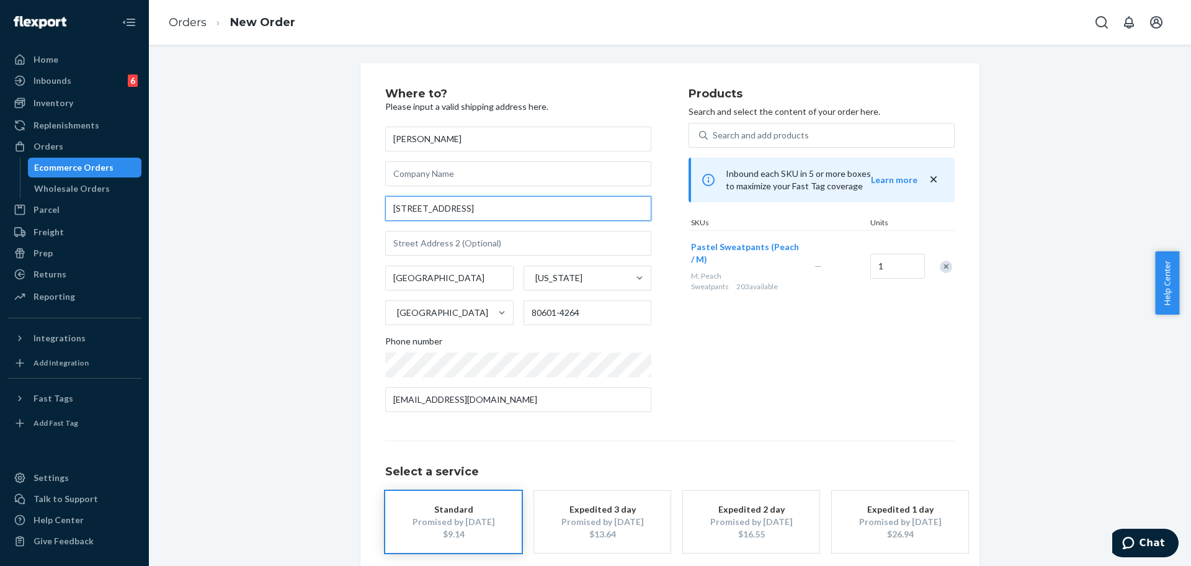
click at [587, 215] on input "[STREET_ADDRESS]" at bounding box center [518, 208] width 266 height 25
paste input "[GEOGRAPHIC_DATA][US_STATE]"
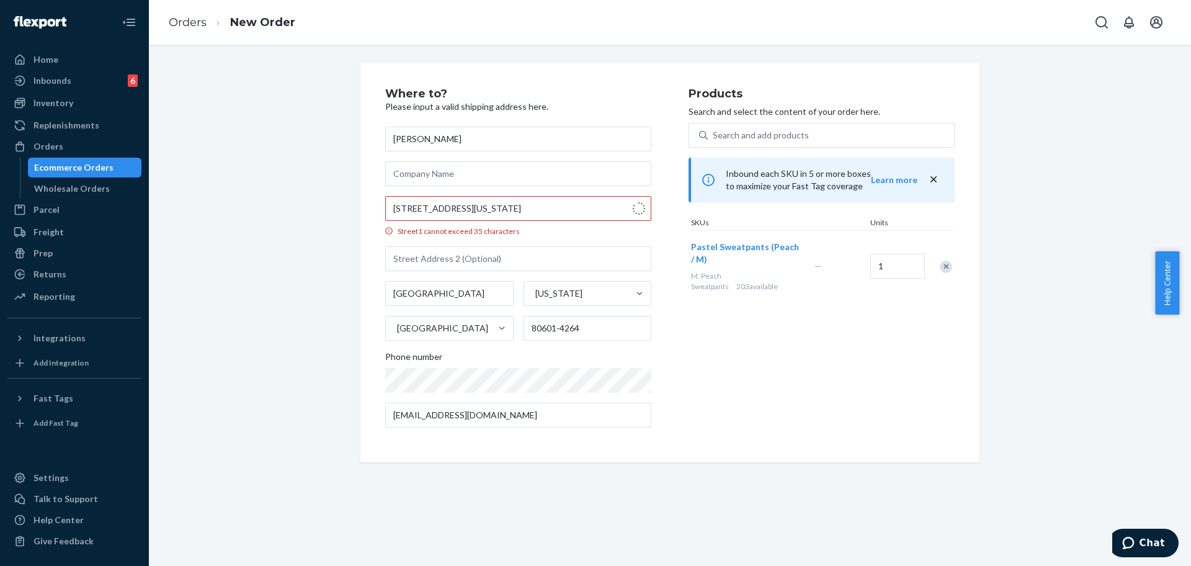
type input "[STREET_ADDRESS]"
type input "80601"
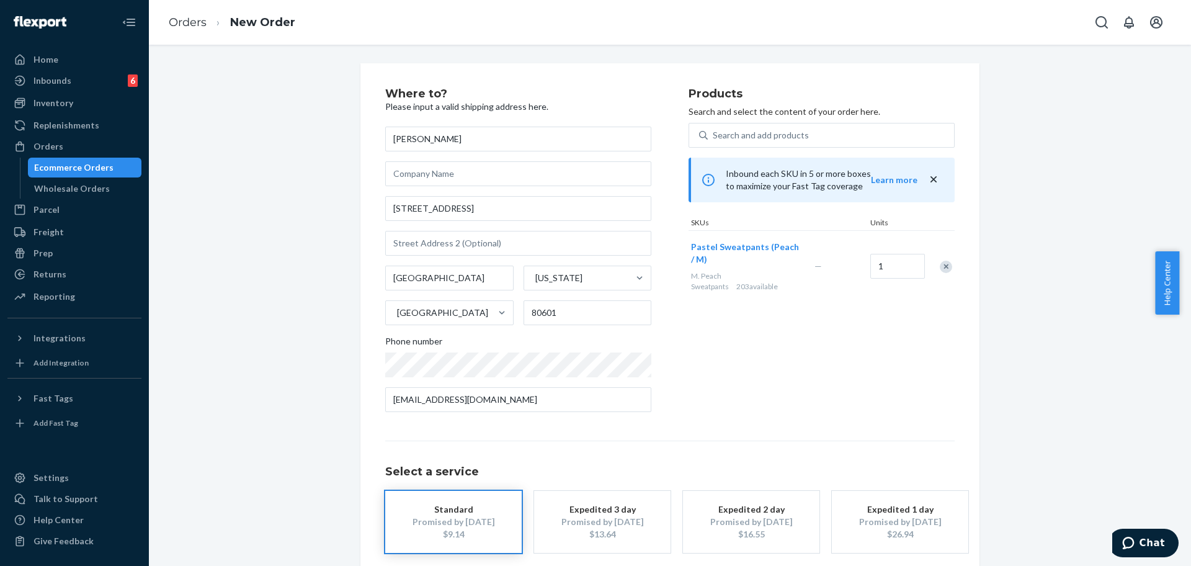
scroll to position [61, 0]
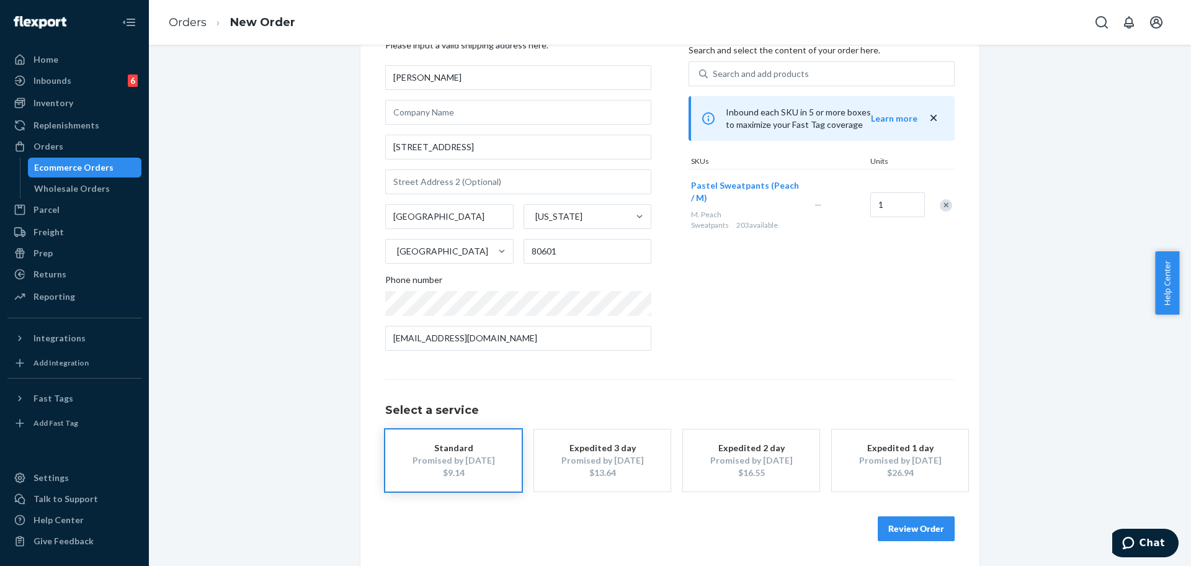
click at [934, 531] on button "Review Order" at bounding box center [915, 528] width 77 height 25
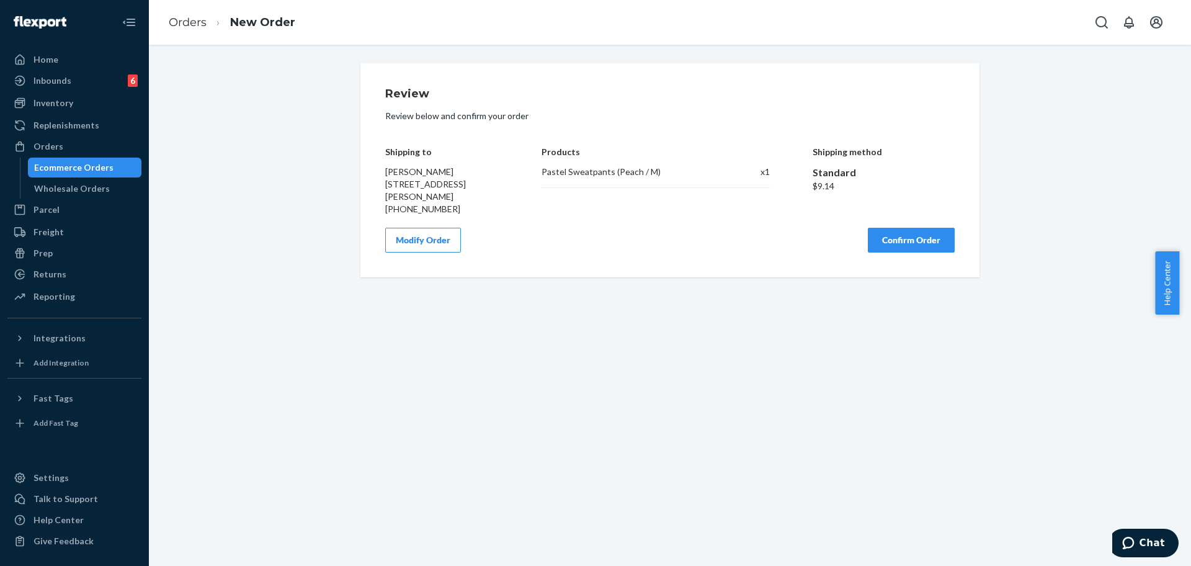
click at [935, 237] on button "Confirm Order" at bounding box center [911, 240] width 87 height 25
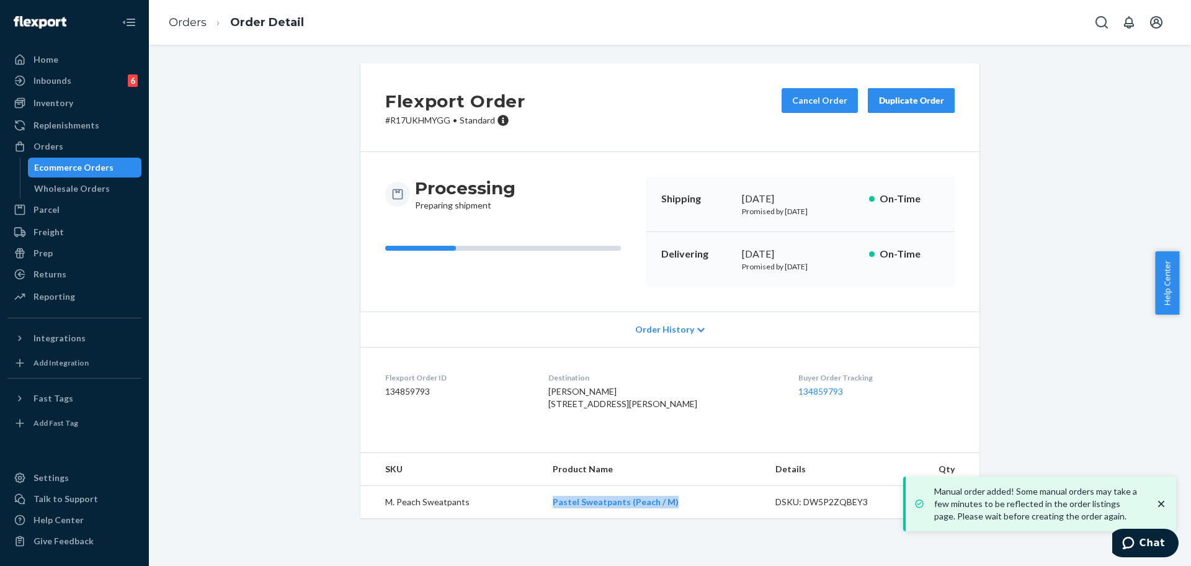
drag, startPoint x: 691, startPoint y: 533, endPoint x: 546, endPoint y: 533, distance: 145.7
click at [546, 518] on td "Pastel Sweatpants (Peach / M)" at bounding box center [654, 502] width 223 height 33
copy link "Pastel Sweatpants (Peach / M)"
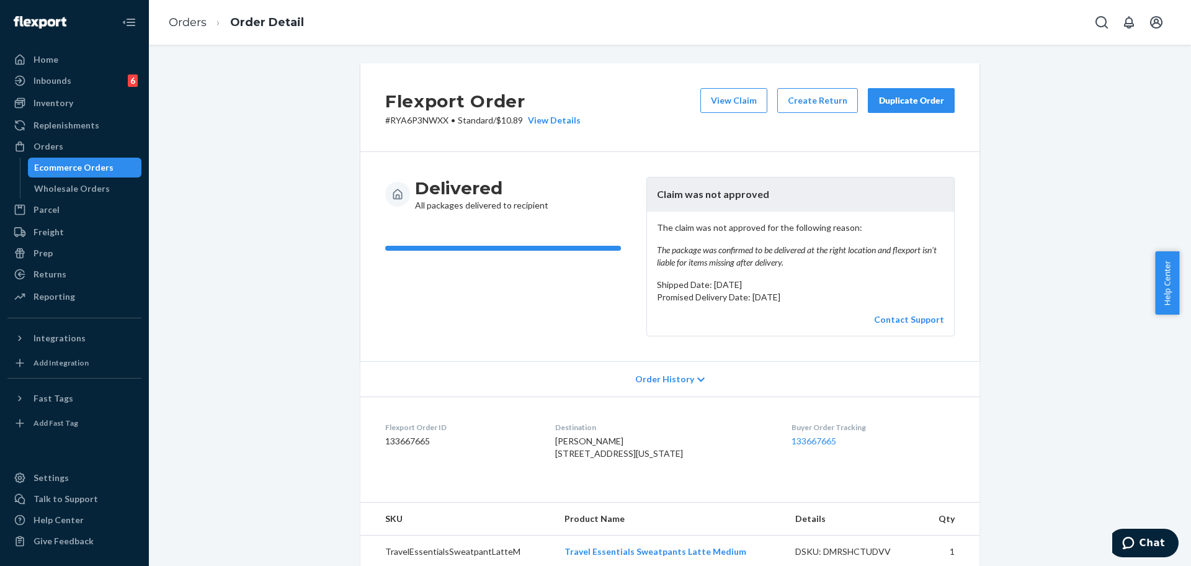
drag, startPoint x: 1190, startPoint y: 302, endPoint x: 1190, endPoint y: 382, distance: 80.0
click at [1178, 382] on body "Home Inbounds 6 Shipping Plans Problems 6 Inventory Products Replenishments Ord…" at bounding box center [595, 283] width 1191 height 566
click at [974, 213] on div "Flexport Order # RYA6P3NWXX • Standard / $10.89 View Details View Claim Create …" at bounding box center [669, 479] width 637 height 833
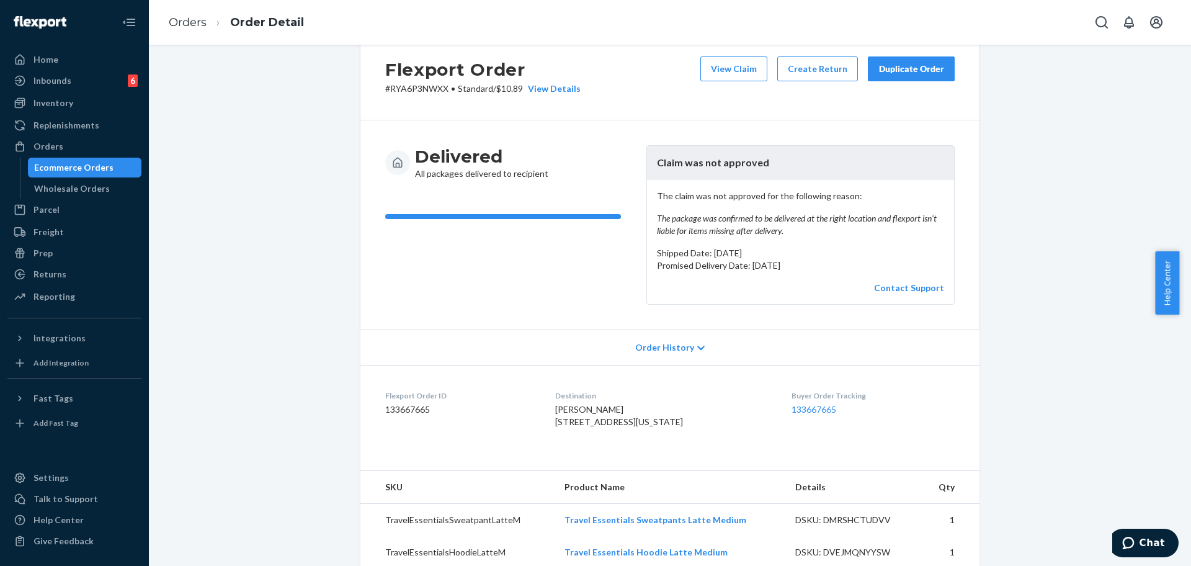
scroll to position [21, 0]
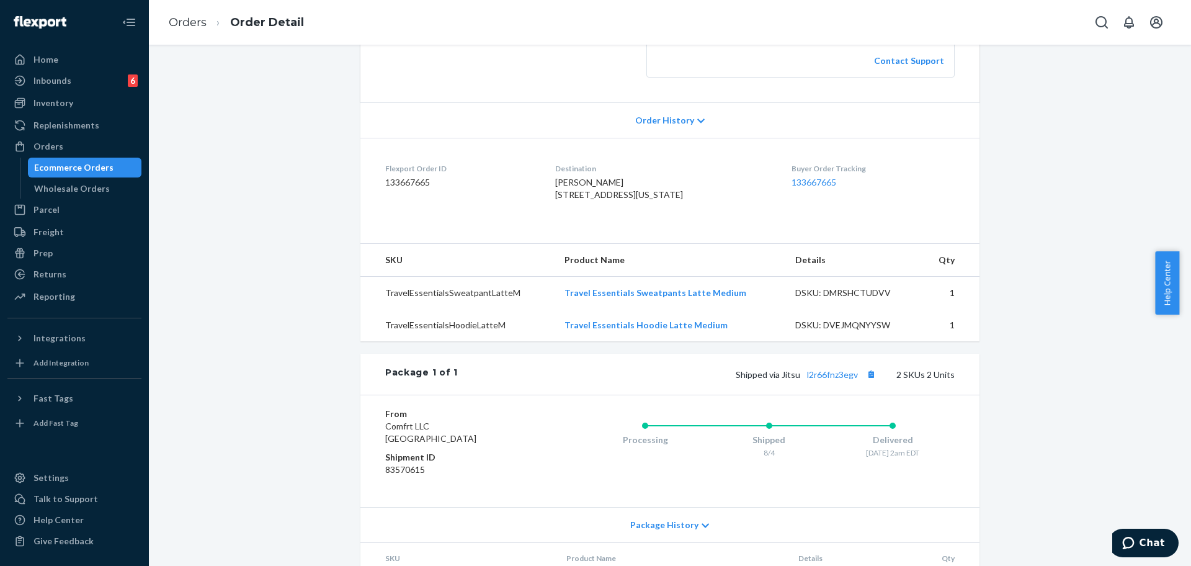
scroll to position [371, 0]
